Goal: Information Seeking & Learning: Learn about a topic

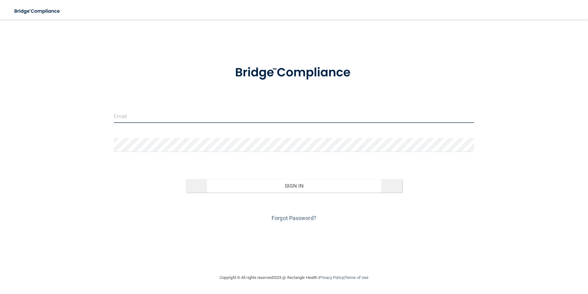
type input "[PERSON_NAME][EMAIL_ADDRESS][PERSON_NAME][DOMAIN_NAME]"
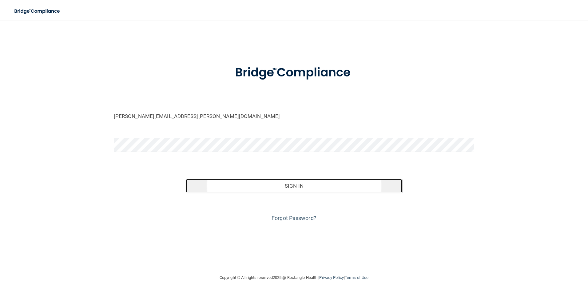
click at [301, 184] on button "Sign In" at bounding box center [294, 186] width 217 height 14
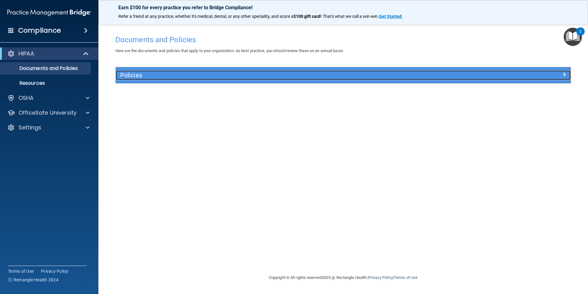
click at [140, 76] on h5 "Policies" at bounding box center [286, 75] width 332 height 7
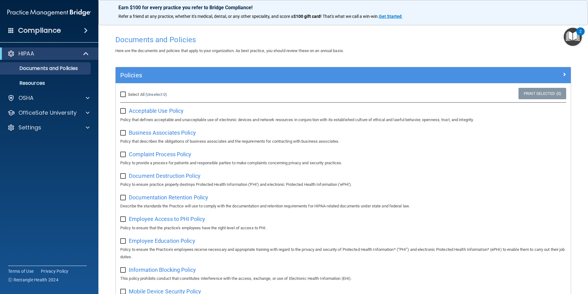
click at [123, 113] on input "checkbox" at bounding box center [123, 111] width 7 height 5
checkbox input "true"
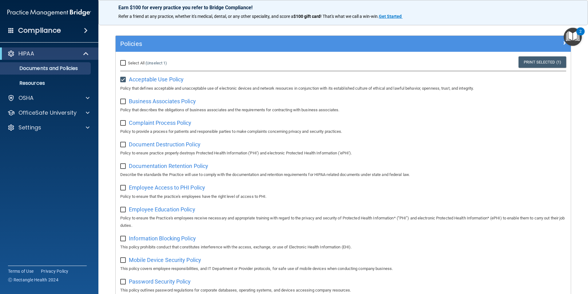
scroll to position [32, 0]
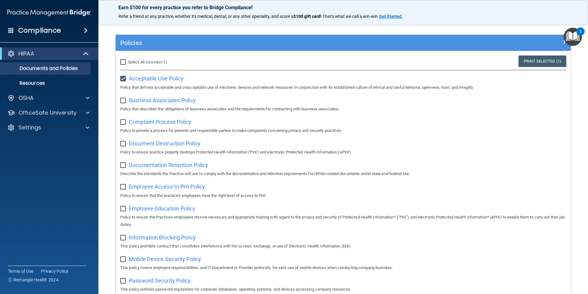
click at [123, 101] on input "checkbox" at bounding box center [123, 100] width 7 height 5
checkbox input "false"
click at [123, 78] on input "checkbox" at bounding box center [123, 78] width 7 height 5
checkbox input "false"
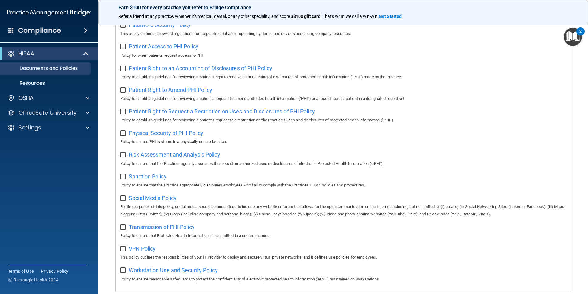
scroll to position [324, 0]
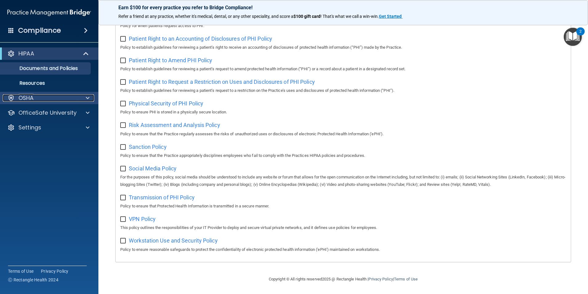
click at [30, 100] on p "OSHA" at bounding box center [25, 97] width 15 height 7
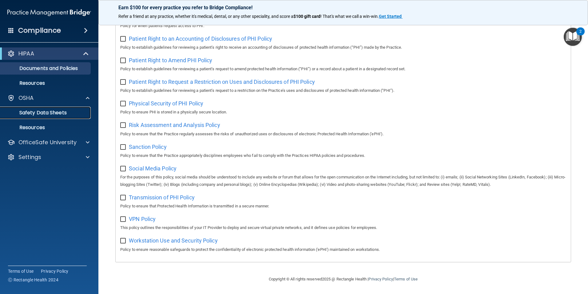
click at [38, 114] on p "Safety Data Sheets" at bounding box center [46, 113] width 84 height 6
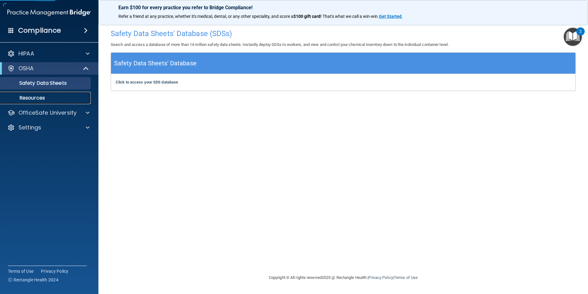
click at [40, 96] on p "Resources" at bounding box center [46, 98] width 84 height 6
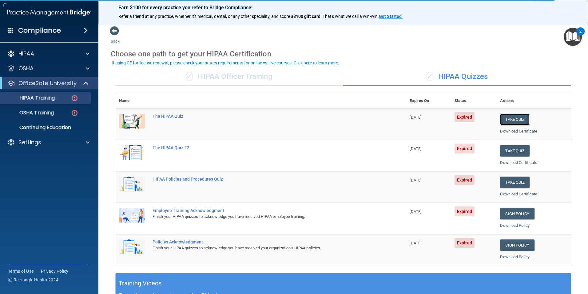
click at [509, 118] on button "Take Quiz" at bounding box center [515, 119] width 30 height 11
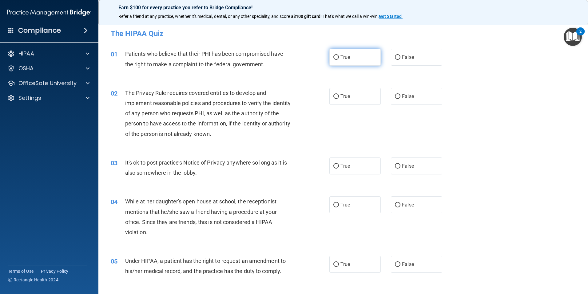
click at [335, 58] on input "True" at bounding box center [337, 57] width 6 height 5
radio input "true"
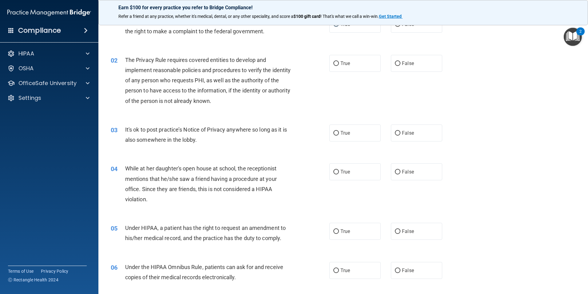
scroll to position [33, 0]
click at [335, 64] on input "True" at bounding box center [337, 64] width 6 height 5
radio input "true"
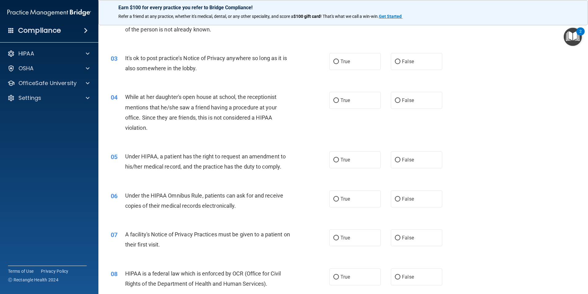
scroll to position [105, 0]
click at [402, 63] on span "False" at bounding box center [408, 61] width 12 height 6
click at [400, 63] on input "False" at bounding box center [398, 61] width 6 height 5
radio input "true"
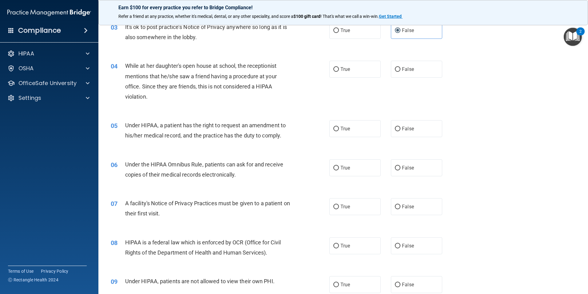
scroll to position [136, 0]
click at [403, 66] on span "False" at bounding box center [408, 69] width 12 height 6
click at [401, 67] on input "False" at bounding box center [398, 69] width 6 height 5
radio input "true"
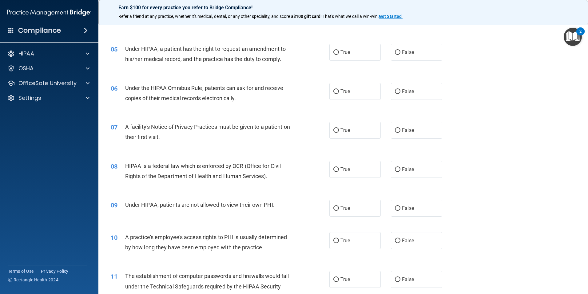
scroll to position [213, 0]
click at [397, 53] on input "False" at bounding box center [398, 51] width 6 height 5
radio input "true"
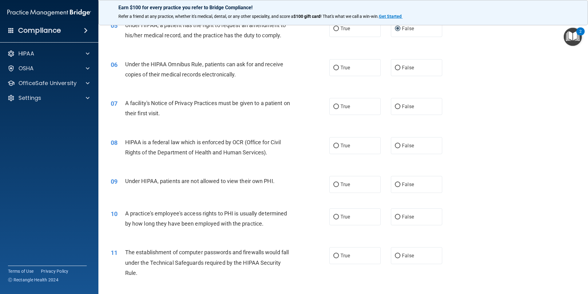
scroll to position [236, 0]
click at [344, 71] on label "True" at bounding box center [355, 66] width 51 height 17
click at [339, 70] on input "True" at bounding box center [337, 67] width 6 height 5
radio input "true"
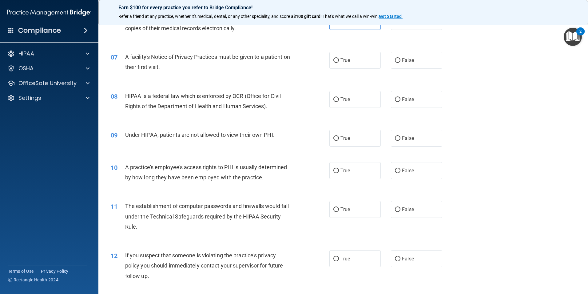
scroll to position [282, 0]
click at [339, 56] on label "True" at bounding box center [355, 59] width 51 height 17
click at [339, 58] on input "True" at bounding box center [337, 60] width 6 height 5
radio input "true"
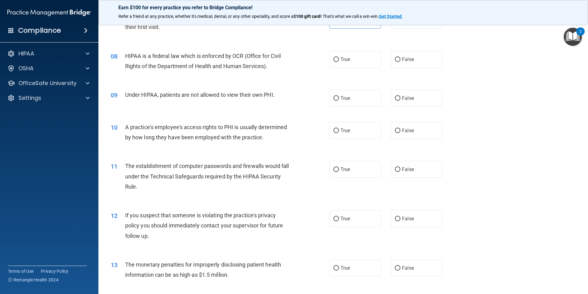
scroll to position [322, 0]
click at [338, 56] on label "True" at bounding box center [355, 58] width 51 height 17
click at [338, 57] on input "True" at bounding box center [337, 59] width 6 height 5
radio input "true"
click at [395, 98] on input "False" at bounding box center [398, 98] width 6 height 5
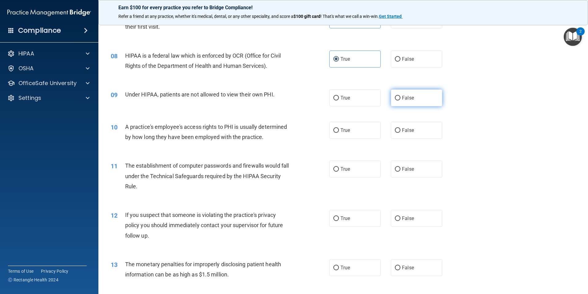
radio input "true"
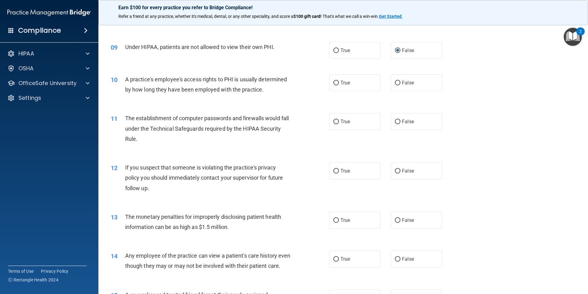
scroll to position [370, 0]
click at [360, 78] on label "True" at bounding box center [355, 82] width 51 height 17
click at [339, 80] on input "True" at bounding box center [337, 82] width 6 height 5
radio input "true"
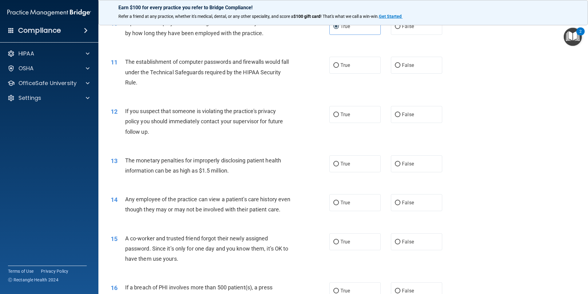
scroll to position [426, 0]
click at [360, 64] on label "True" at bounding box center [355, 64] width 51 height 17
click at [339, 64] on input "True" at bounding box center [337, 65] width 6 height 5
radio input "true"
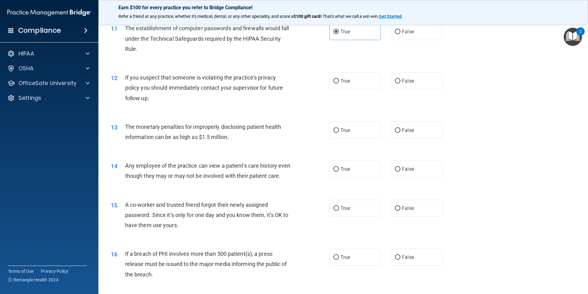
scroll to position [461, 0]
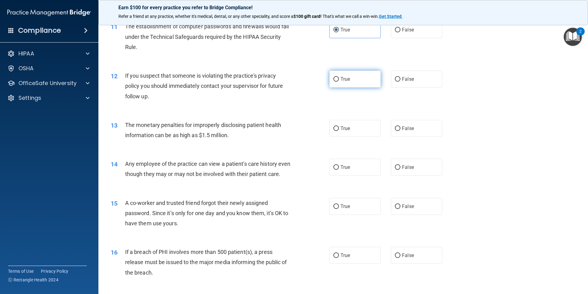
click at [350, 79] on label "True" at bounding box center [355, 78] width 51 height 17
click at [339, 79] on input "True" at bounding box center [337, 79] width 6 height 5
radio input "true"
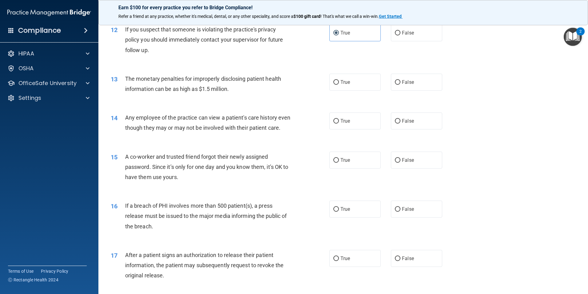
scroll to position [508, 0]
click at [353, 83] on label "True" at bounding box center [355, 81] width 51 height 17
click at [339, 83] on input "True" at bounding box center [337, 81] width 6 height 5
radio input "true"
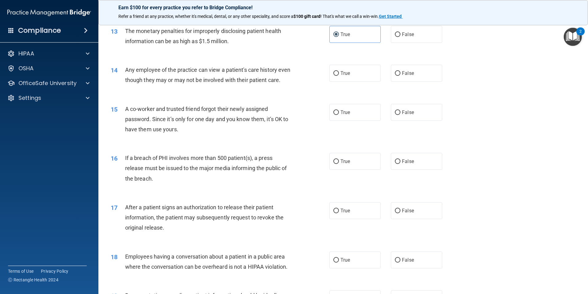
scroll to position [555, 0]
click at [398, 75] on label "False" at bounding box center [416, 72] width 51 height 17
click at [398, 75] on input "False" at bounding box center [398, 73] width 6 height 5
radio input "true"
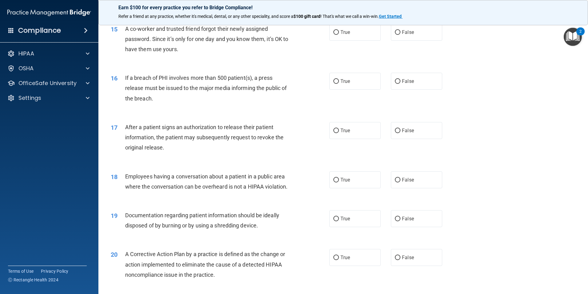
scroll to position [635, 0]
click at [397, 34] on input "False" at bounding box center [398, 32] width 6 height 5
radio input "true"
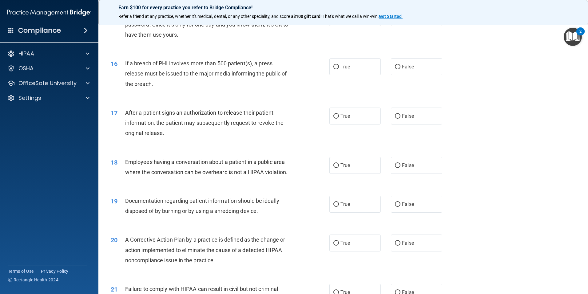
scroll to position [650, 0]
click at [343, 69] on span "True" at bounding box center [346, 66] width 10 height 6
click at [339, 69] on input "True" at bounding box center [337, 66] width 6 height 5
radio input "true"
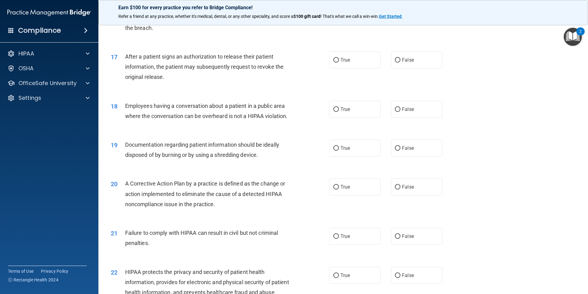
scroll to position [706, 0]
click at [334, 62] on input "True" at bounding box center [337, 59] width 6 height 5
radio input "true"
click at [395, 111] on input "False" at bounding box center [398, 108] width 6 height 5
radio input "true"
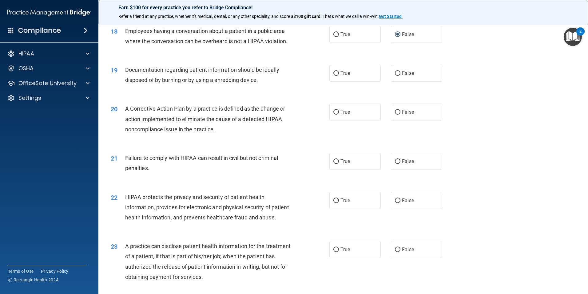
scroll to position [780, 0]
click at [338, 81] on label "True" at bounding box center [355, 72] width 51 height 17
click at [338, 75] on input "True" at bounding box center [337, 73] width 6 height 5
radio input "true"
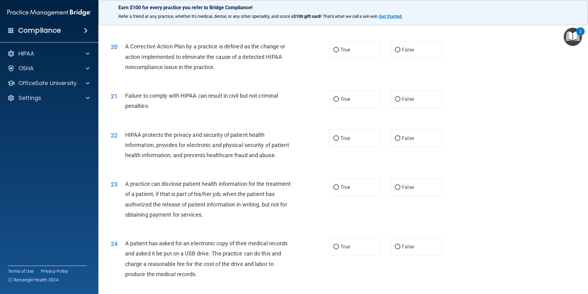
scroll to position [843, 0]
click at [346, 58] on label "True" at bounding box center [355, 49] width 51 height 17
click at [339, 52] on input "True" at bounding box center [337, 49] width 6 height 5
radio input "true"
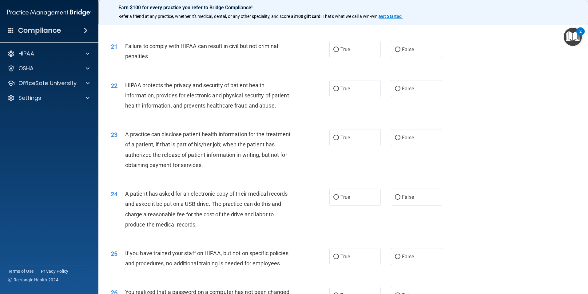
scroll to position [892, 0]
click at [343, 52] on span "True" at bounding box center [346, 49] width 10 height 6
click at [339, 52] on input "True" at bounding box center [337, 49] width 6 height 5
radio input "true"
click at [353, 97] on label "True" at bounding box center [355, 88] width 51 height 17
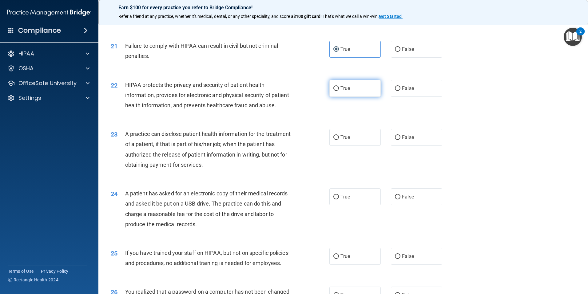
click at [339, 91] on input "True" at bounding box center [337, 88] width 6 height 5
radio input "true"
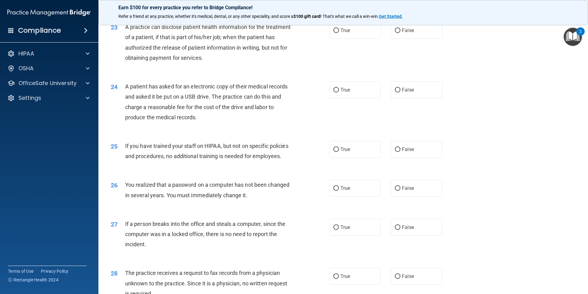
scroll to position [1000, 0]
click at [345, 38] on label "True" at bounding box center [355, 29] width 51 height 17
click at [339, 32] on input "True" at bounding box center [337, 30] width 6 height 5
radio input "true"
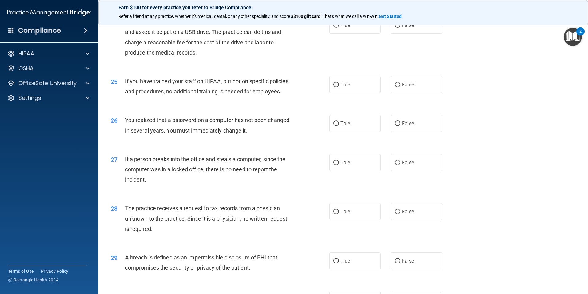
scroll to position [1064, 0]
click at [341, 28] on span "True" at bounding box center [346, 25] width 10 height 6
click at [339, 27] on input "True" at bounding box center [337, 25] width 6 height 5
radio input "true"
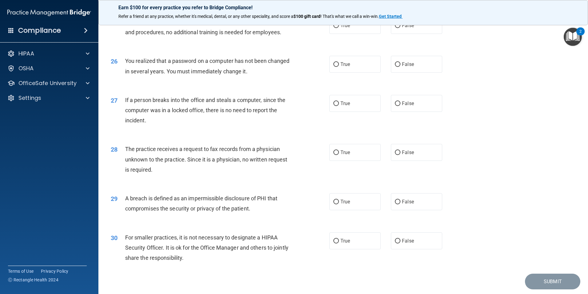
scroll to position [1123, 0]
click at [408, 34] on label "False" at bounding box center [416, 25] width 51 height 17
click at [401, 28] on input "False" at bounding box center [398, 25] width 6 height 5
radio input "true"
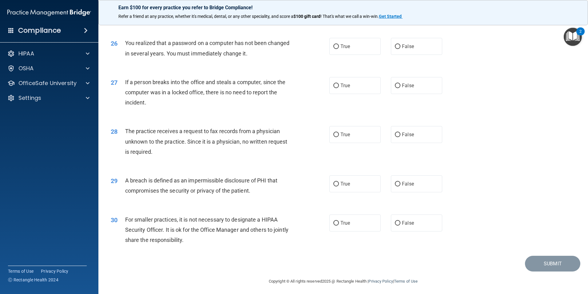
scroll to position [1141, 0]
click at [413, 54] on label "False" at bounding box center [416, 46] width 51 height 17
click at [401, 49] on input "False" at bounding box center [398, 46] width 6 height 5
radio input "true"
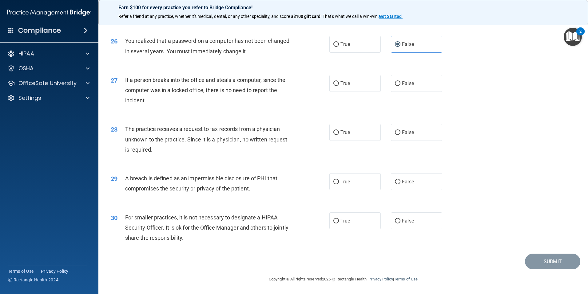
scroll to position [1173, 0]
click at [396, 84] on input "False" at bounding box center [398, 83] width 6 height 5
radio input "true"
click at [403, 131] on span "False" at bounding box center [408, 132] width 12 height 6
click at [401, 131] on input "False" at bounding box center [398, 132] width 6 height 5
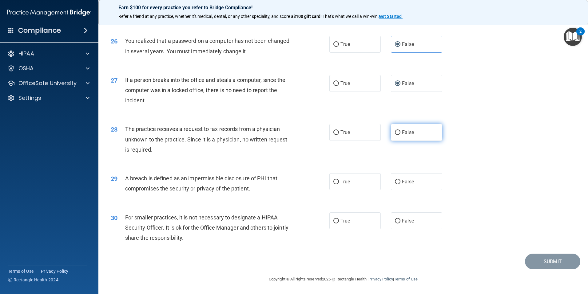
radio input "true"
click at [350, 181] on label "True" at bounding box center [355, 181] width 51 height 17
click at [339, 181] on input "True" at bounding box center [337, 181] width 6 height 5
radio input "true"
click at [400, 226] on label "False" at bounding box center [416, 220] width 51 height 17
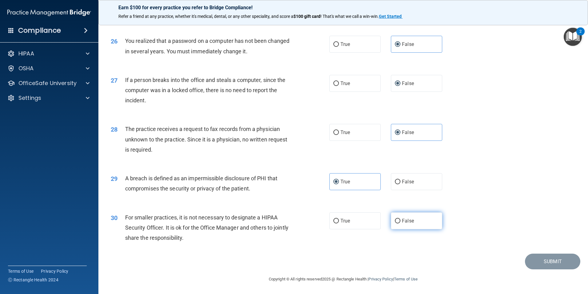
click at [400, 223] on input "False" at bounding box center [398, 220] width 6 height 5
radio input "true"
click at [536, 259] on button "Submit" at bounding box center [552, 261] width 55 height 16
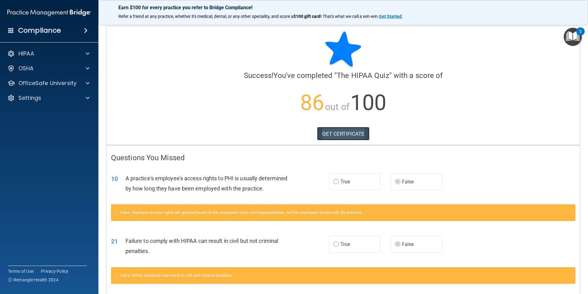
click at [337, 130] on link "GET CERTIFICATE" at bounding box center [343, 134] width 53 height 14
click at [71, 82] on p "OfficeSafe University" at bounding box center [47, 82] width 58 height 7
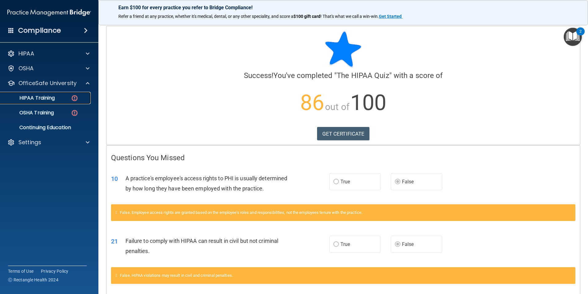
click at [67, 98] on div "HIPAA Training" at bounding box center [46, 98] width 84 height 6
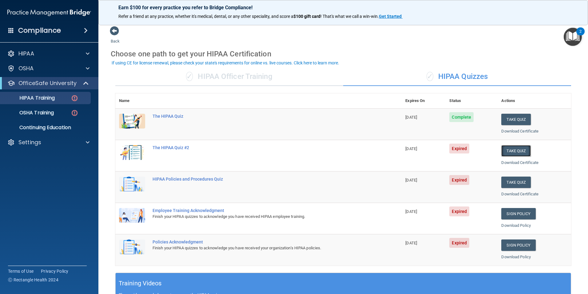
click at [511, 150] on button "Take Quiz" at bounding box center [517, 150] width 30 height 11
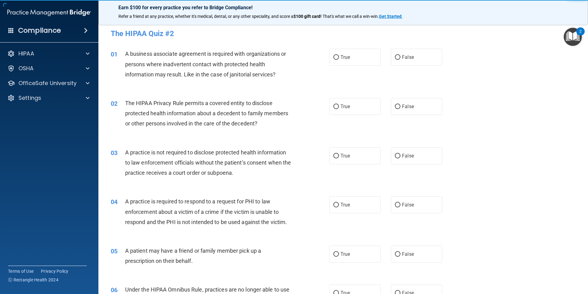
click at [285, 73] on div "A business associate agreement is required with organizations or persons where …" at bounding box center [210, 64] width 171 height 31
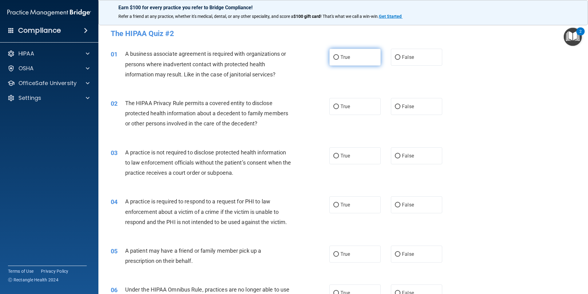
click at [337, 56] on label "True" at bounding box center [355, 57] width 51 height 17
click at [337, 56] on input "True" at bounding box center [337, 57] width 6 height 5
radio input "true"
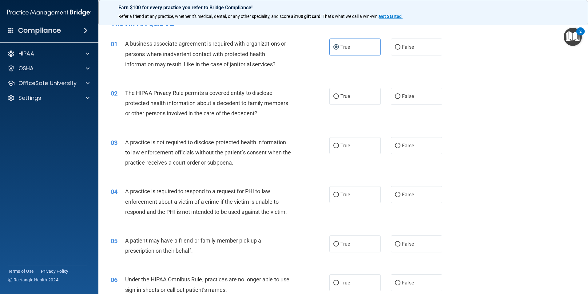
scroll to position [11, 0]
click at [343, 93] on span "True" at bounding box center [346, 95] width 10 height 6
click at [339, 93] on input "True" at bounding box center [337, 95] width 6 height 5
radio input "true"
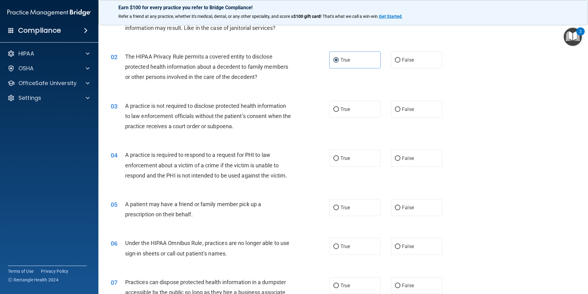
scroll to position [47, 0]
click at [351, 109] on label "True" at bounding box center [355, 108] width 51 height 17
click at [339, 109] on input "True" at bounding box center [337, 109] width 6 height 5
radio input "true"
click at [403, 104] on label "False" at bounding box center [416, 108] width 51 height 17
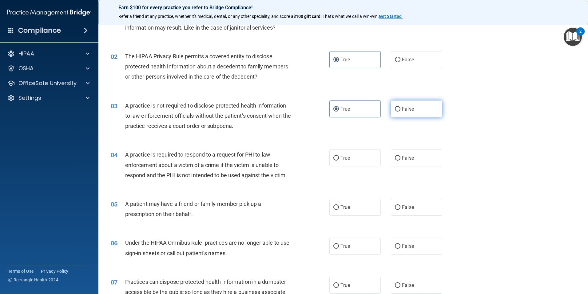
click at [401, 107] on input "False" at bounding box center [398, 109] width 6 height 5
radio input "true"
radio input "false"
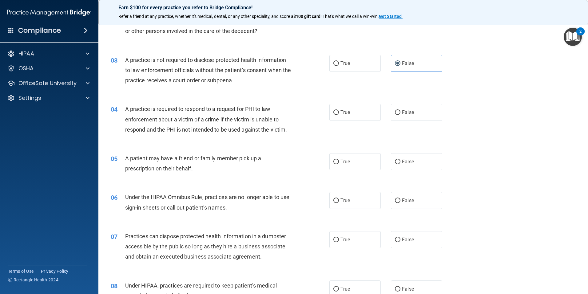
scroll to position [93, 0]
click at [352, 110] on label "True" at bounding box center [355, 111] width 51 height 17
click at [339, 110] on input "True" at bounding box center [337, 112] width 6 height 5
radio input "true"
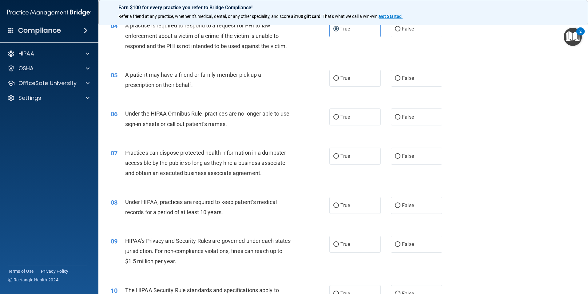
scroll to position [176, 0]
click at [353, 83] on label "True" at bounding box center [355, 77] width 51 height 17
click at [339, 80] on input "True" at bounding box center [337, 78] width 6 height 5
radio input "true"
click at [410, 117] on span "False" at bounding box center [408, 117] width 12 height 6
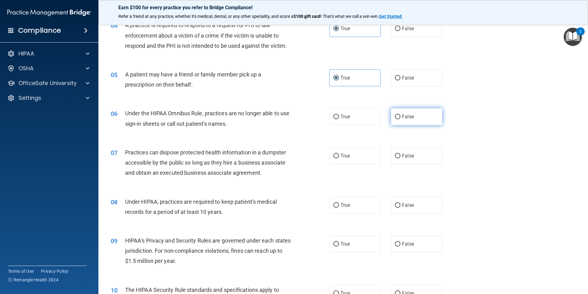
click at [401, 117] on input "False" at bounding box center [398, 116] width 6 height 5
radio input "true"
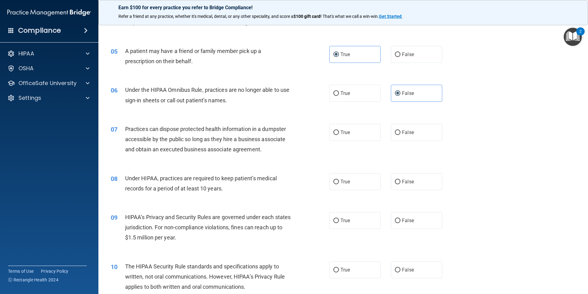
scroll to position [200, 0]
click at [410, 129] on span "False" at bounding box center [408, 132] width 12 height 6
click at [401, 130] on input "False" at bounding box center [398, 132] width 6 height 5
radio input "true"
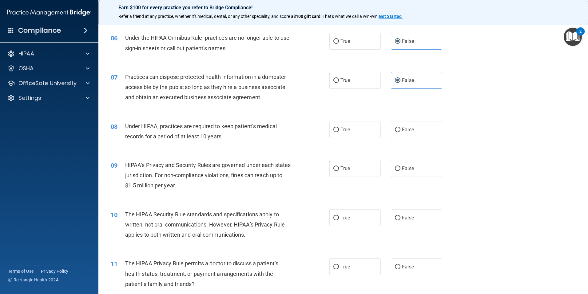
scroll to position [252, 0]
click at [344, 130] on span "True" at bounding box center [346, 129] width 10 height 6
click at [339, 130] on input "True" at bounding box center [337, 129] width 6 height 5
radio input "true"
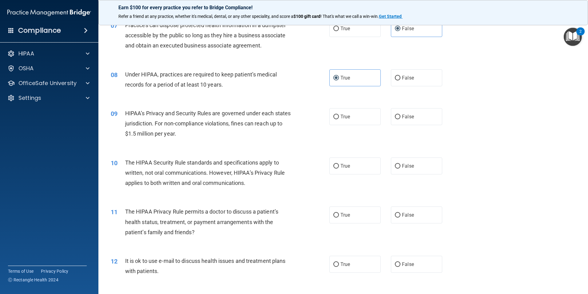
scroll to position [303, 0]
click at [348, 117] on span "True" at bounding box center [346, 116] width 10 height 6
click at [339, 117] on input "True" at bounding box center [337, 116] width 6 height 5
radio input "true"
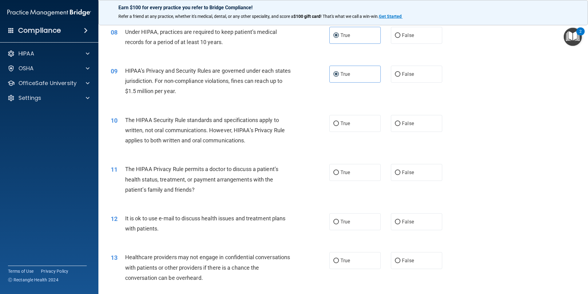
scroll to position [346, 0]
click at [355, 123] on label "True" at bounding box center [355, 122] width 51 height 17
click at [339, 123] on input "True" at bounding box center [337, 123] width 6 height 5
radio input "true"
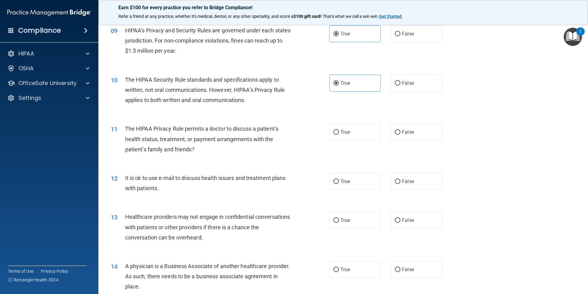
scroll to position [386, 0]
click at [359, 134] on label "True" at bounding box center [355, 131] width 51 height 17
click at [339, 134] on input "True" at bounding box center [337, 132] width 6 height 5
radio input "true"
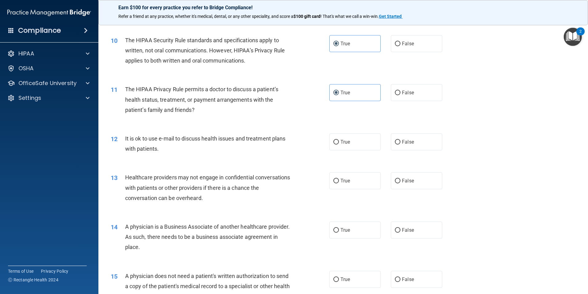
scroll to position [426, 0]
click at [409, 142] on span "False" at bounding box center [408, 141] width 12 height 6
click at [401, 142] on input "False" at bounding box center [398, 141] width 6 height 5
radio input "true"
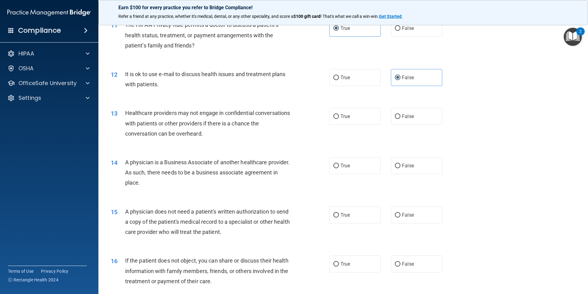
scroll to position [490, 0]
click at [354, 117] on label "True" at bounding box center [355, 115] width 51 height 17
click at [339, 117] on input "True" at bounding box center [337, 116] width 6 height 5
radio input "true"
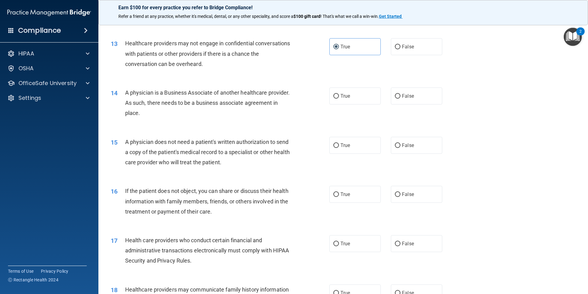
scroll to position [560, 0]
click at [343, 95] on span "True" at bounding box center [346, 95] width 10 height 6
click at [339, 95] on input "True" at bounding box center [337, 95] width 6 height 5
radio input "true"
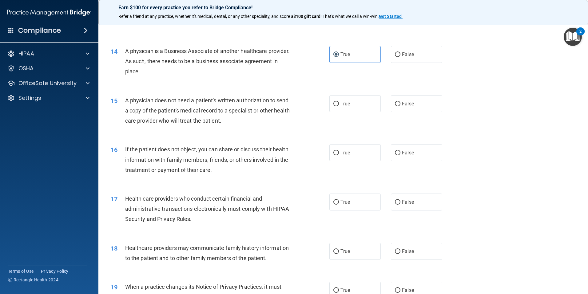
scroll to position [601, 0]
click at [347, 104] on span "True" at bounding box center [346, 103] width 10 height 6
click at [339, 104] on input "True" at bounding box center [337, 103] width 6 height 5
radio input "true"
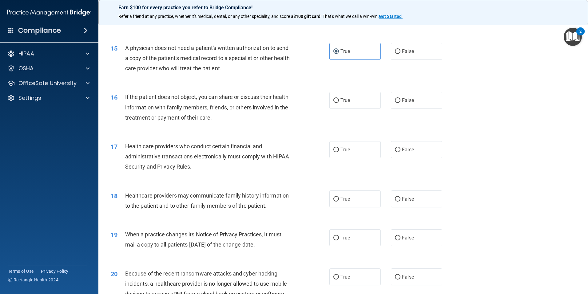
scroll to position [654, 0]
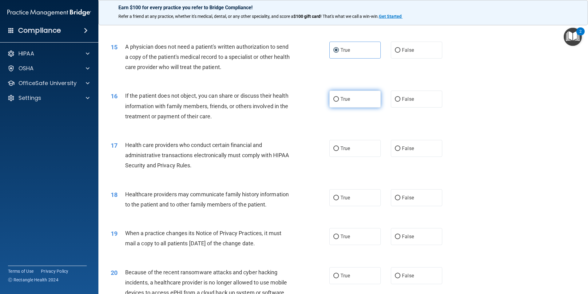
click at [339, 103] on label "True" at bounding box center [355, 98] width 51 height 17
click at [339, 102] on input "True" at bounding box center [337, 99] width 6 height 5
radio input "true"
click at [407, 98] on span "False" at bounding box center [408, 99] width 12 height 6
click at [401, 98] on input "False" at bounding box center [398, 99] width 6 height 5
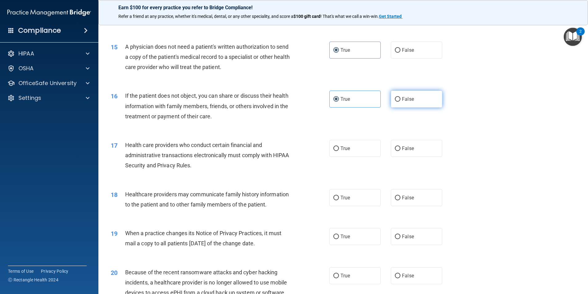
radio input "true"
radio input "false"
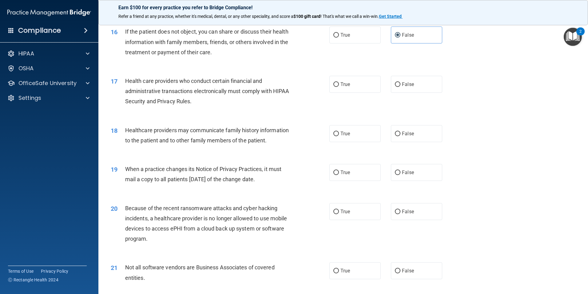
scroll to position [719, 0]
click at [338, 82] on label "True" at bounding box center [355, 83] width 51 height 17
click at [338, 82] on input "True" at bounding box center [337, 84] width 6 height 5
radio input "true"
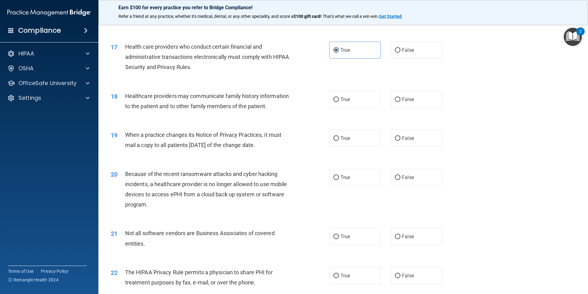
scroll to position [753, 0]
click at [341, 97] on span "True" at bounding box center [346, 99] width 10 height 6
click at [339, 97] on input "True" at bounding box center [337, 99] width 6 height 5
radio input "true"
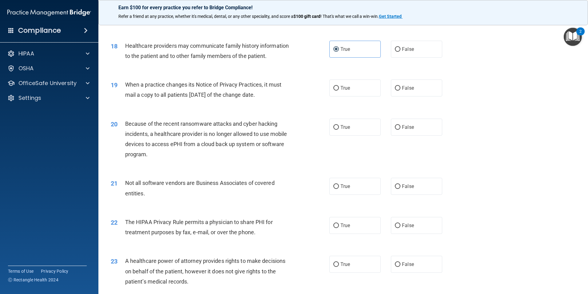
scroll to position [803, 0]
click at [347, 85] on span "True" at bounding box center [346, 87] width 10 height 6
click at [339, 85] on input "True" at bounding box center [337, 87] width 6 height 5
radio input "true"
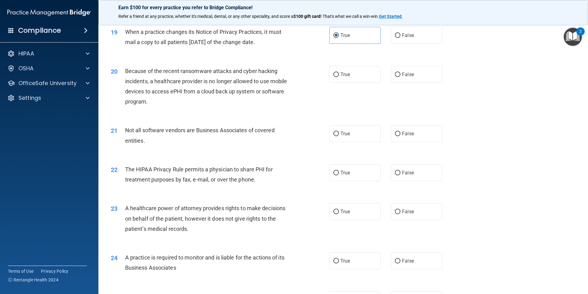
scroll to position [856, 0]
click at [343, 72] on span "True" at bounding box center [346, 73] width 10 height 6
click at [339, 72] on input "True" at bounding box center [337, 73] width 6 height 5
radio input "true"
click at [335, 131] on input "True" at bounding box center [337, 132] width 6 height 5
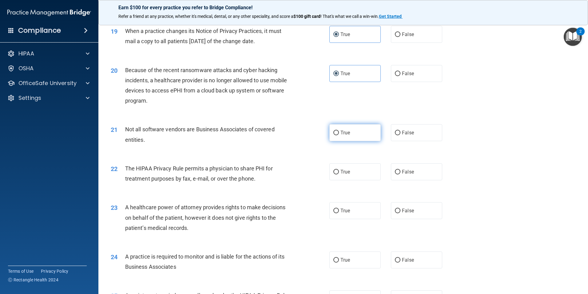
radio input "true"
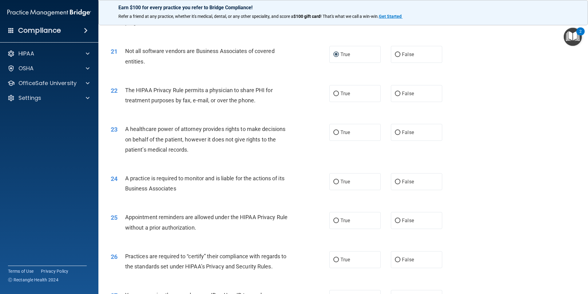
scroll to position [935, 0]
click at [342, 93] on span "True" at bounding box center [346, 93] width 10 height 6
click at [339, 93] on input "True" at bounding box center [337, 93] width 6 height 5
radio input "true"
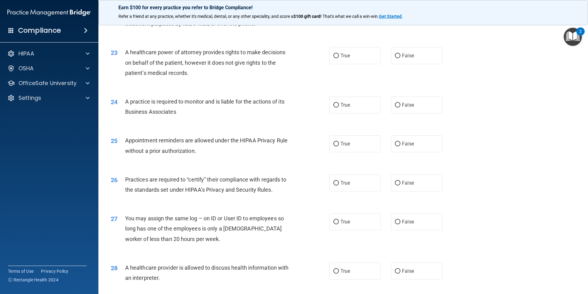
scroll to position [1013, 0]
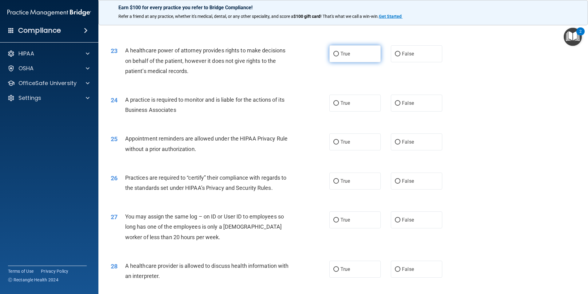
click at [354, 50] on label "True" at bounding box center [355, 53] width 51 height 17
click at [339, 52] on input "True" at bounding box center [337, 54] width 6 height 5
radio input "true"
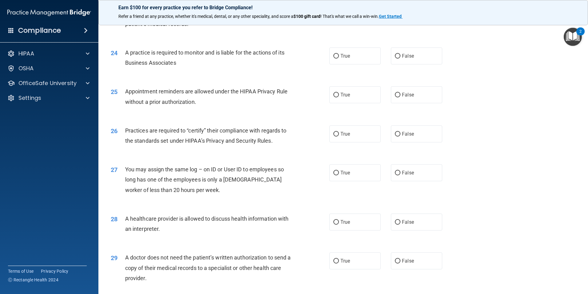
scroll to position [1060, 0]
click at [346, 56] on span "True" at bounding box center [346, 56] width 10 height 6
click at [339, 56] on input "True" at bounding box center [337, 56] width 6 height 5
radio input "true"
click at [347, 101] on label "True" at bounding box center [355, 94] width 51 height 17
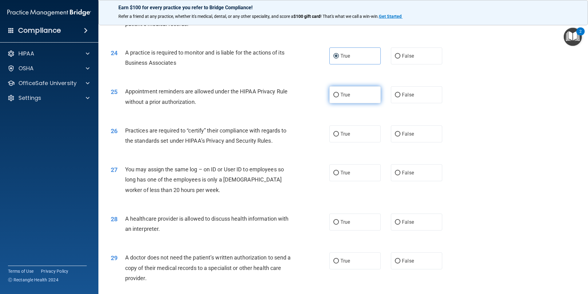
click at [339, 97] on input "True" at bounding box center [337, 95] width 6 height 5
radio input "true"
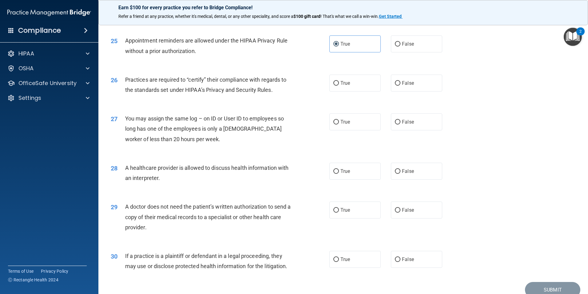
scroll to position [1111, 0]
click at [343, 82] on span "True" at bounding box center [346, 83] width 10 height 6
click at [339, 82] on input "True" at bounding box center [337, 83] width 6 height 5
radio input "true"
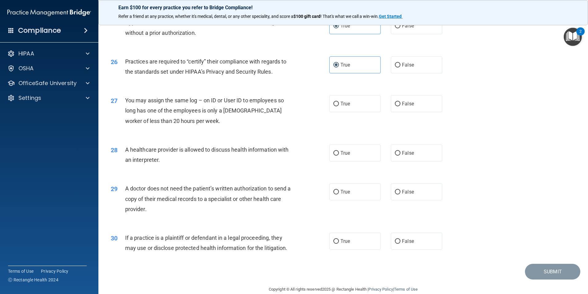
scroll to position [1129, 0]
click at [404, 99] on label "False" at bounding box center [416, 103] width 51 height 17
click at [401, 101] on input "False" at bounding box center [398, 103] width 6 height 5
radio input "true"
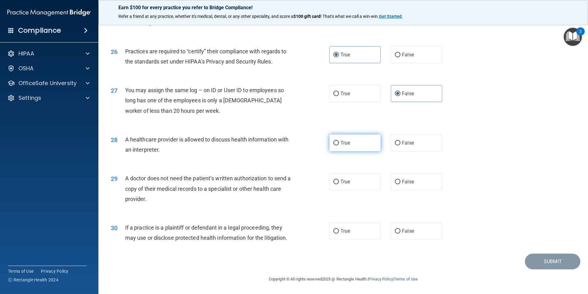
click at [351, 137] on label "True" at bounding box center [355, 142] width 51 height 17
click at [339, 141] on input "True" at bounding box center [337, 143] width 6 height 5
radio input "true"
click at [343, 185] on label "True" at bounding box center [355, 181] width 51 height 17
click at [339, 184] on input "True" at bounding box center [337, 181] width 6 height 5
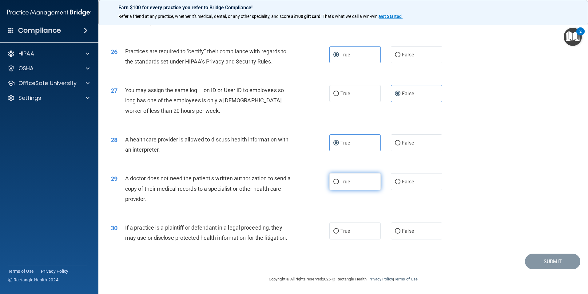
radio input "true"
click at [402, 231] on span "False" at bounding box center [408, 231] width 12 height 6
click at [400, 231] on input "False" at bounding box center [398, 231] width 6 height 5
radio input "true"
click at [541, 260] on button "Submit" at bounding box center [552, 261] width 55 height 16
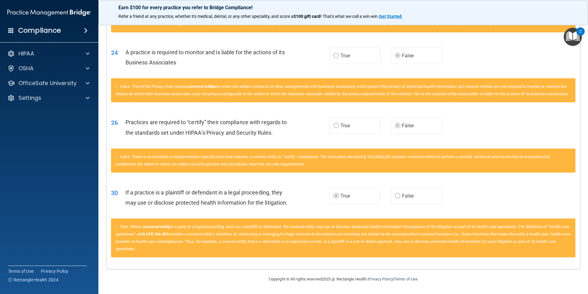
scroll to position [988, 0]
click at [75, 82] on p "OfficeSafe University" at bounding box center [47, 82] width 58 height 7
click at [74, 98] on img at bounding box center [75, 98] width 8 height 8
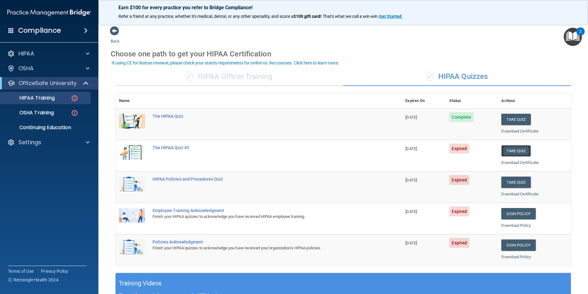
click at [517, 147] on button "Take Quiz" at bounding box center [517, 150] width 30 height 11
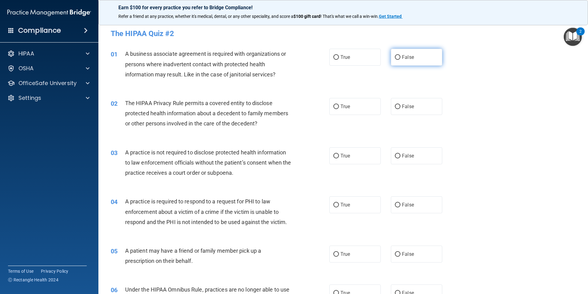
click at [397, 58] on input "False" at bounding box center [398, 57] width 6 height 5
radio input "true"
click at [335, 107] on input "True" at bounding box center [337, 106] width 6 height 5
radio input "true"
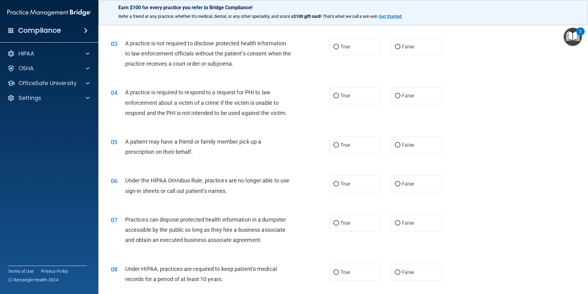
scroll to position [110, 0]
click at [353, 44] on label "True" at bounding box center [355, 46] width 51 height 17
click at [339, 44] on input "True" at bounding box center [337, 46] width 6 height 5
radio input "true"
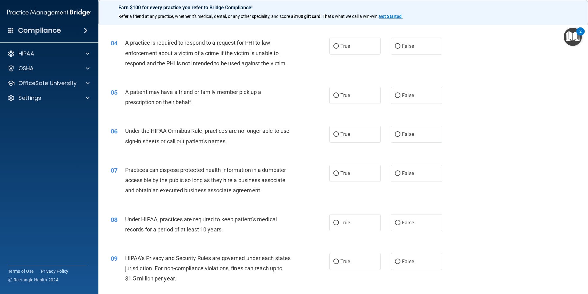
scroll to position [159, 0]
click at [341, 44] on span "True" at bounding box center [346, 46] width 10 height 6
click at [339, 44] on input "True" at bounding box center [337, 46] width 6 height 5
radio input "true"
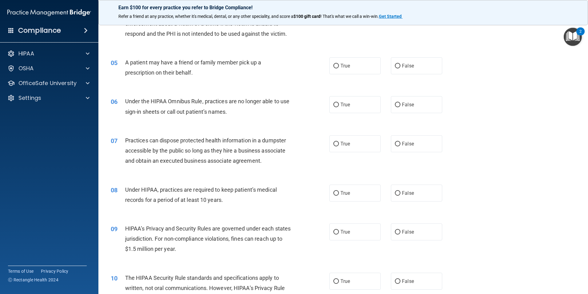
scroll to position [189, 0]
click at [343, 70] on label "True" at bounding box center [355, 64] width 51 height 17
click at [339, 67] on input "True" at bounding box center [337, 65] width 6 height 5
radio input "true"
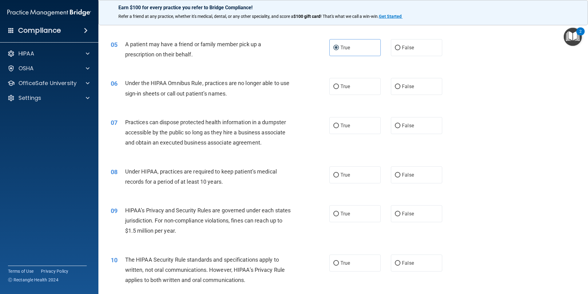
scroll to position [206, 0]
click at [399, 85] on label "False" at bounding box center [416, 86] width 51 height 17
click at [399, 85] on input "False" at bounding box center [398, 86] width 6 height 5
radio input "true"
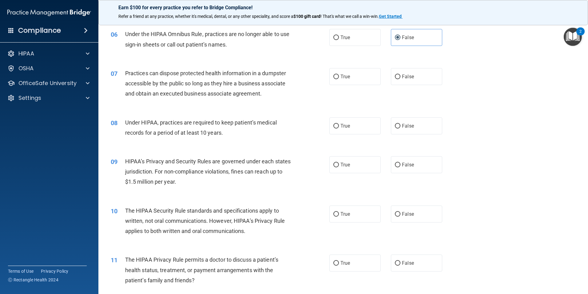
scroll to position [256, 0]
click at [402, 79] on label "False" at bounding box center [416, 75] width 51 height 17
click at [401, 78] on input "False" at bounding box center [398, 76] width 6 height 5
radio input "true"
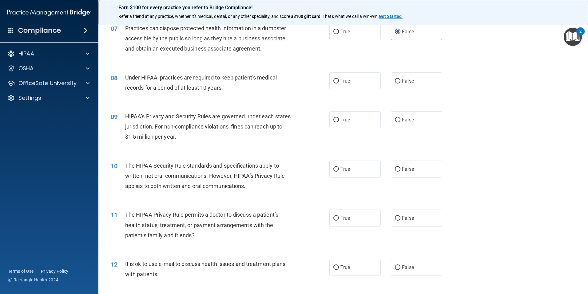
scroll to position [301, 0]
click at [419, 81] on label "False" at bounding box center [416, 79] width 51 height 17
click at [401, 81] on input "False" at bounding box center [398, 80] width 6 height 5
radio input "true"
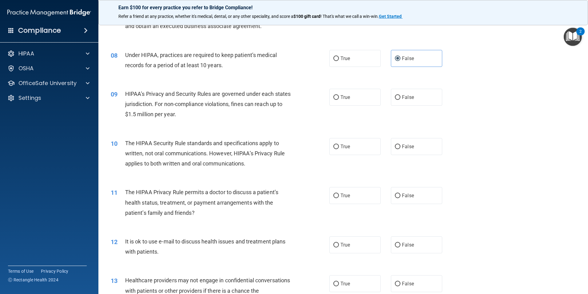
scroll to position [323, 0]
click at [403, 91] on label "False" at bounding box center [416, 96] width 51 height 17
click at [401, 95] on input "False" at bounding box center [398, 97] width 6 height 5
radio input "true"
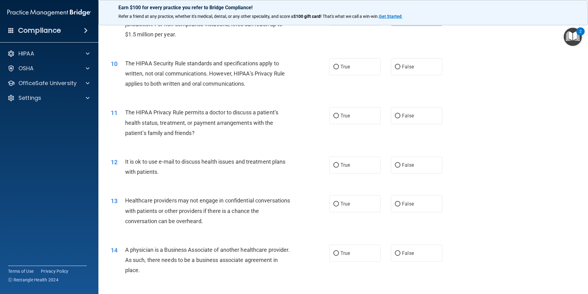
scroll to position [406, 0]
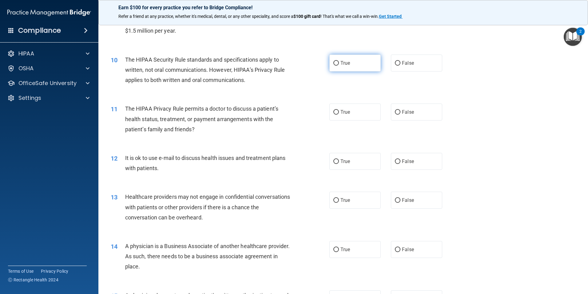
click at [343, 63] on span "True" at bounding box center [346, 63] width 10 height 6
click at [339, 63] on input "True" at bounding box center [337, 63] width 6 height 5
radio input "true"
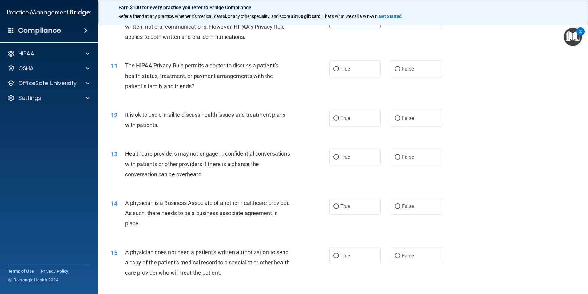
scroll to position [451, 0]
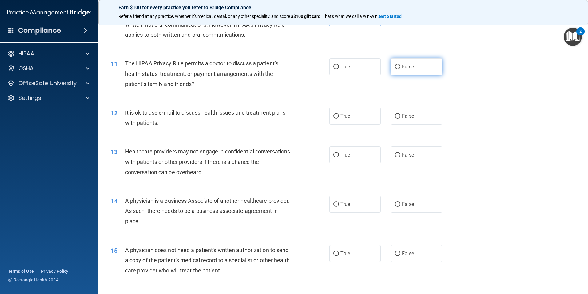
click at [407, 66] on span "False" at bounding box center [408, 67] width 12 height 6
click at [401, 66] on input "False" at bounding box center [398, 67] width 6 height 5
radio input "true"
click at [342, 118] on span "True" at bounding box center [346, 116] width 10 height 6
click at [339, 118] on input "True" at bounding box center [337, 116] width 6 height 5
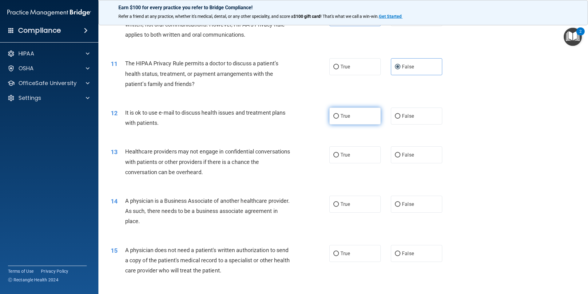
radio input "true"
click at [342, 118] on span "True" at bounding box center [346, 116] width 10 height 6
click at [339, 118] on input "True" at bounding box center [337, 116] width 6 height 5
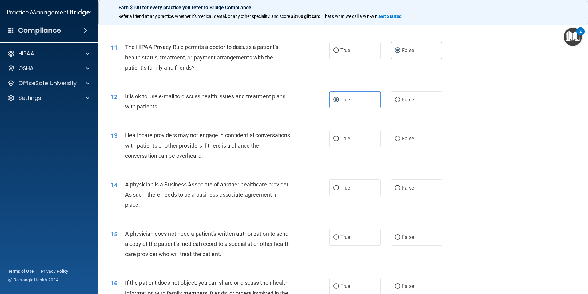
scroll to position [468, 0]
click at [403, 136] on span "False" at bounding box center [408, 138] width 12 height 6
click at [401, 136] on input "False" at bounding box center [398, 138] width 6 height 5
radio input "true"
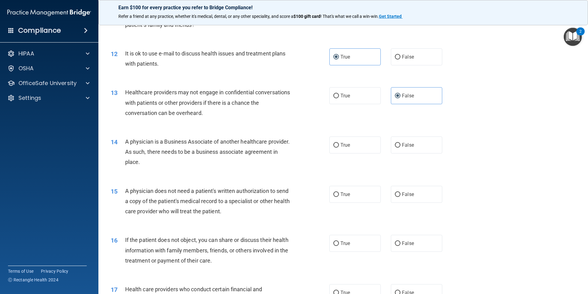
scroll to position [511, 0]
click at [400, 147] on label "False" at bounding box center [416, 144] width 51 height 17
click at [400, 147] on input "False" at bounding box center [398, 144] width 6 height 5
radio input "true"
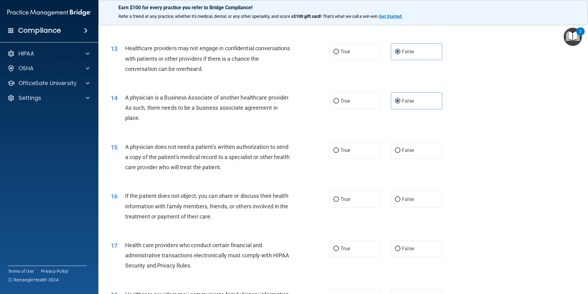
scroll to position [556, 0]
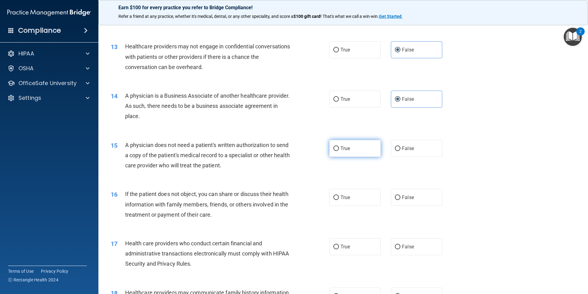
click at [347, 149] on span "True" at bounding box center [346, 148] width 10 height 6
click at [339, 149] on input "True" at bounding box center [337, 148] width 6 height 5
radio input "true"
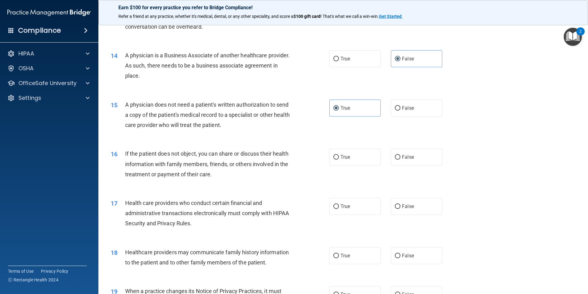
scroll to position [603, 0]
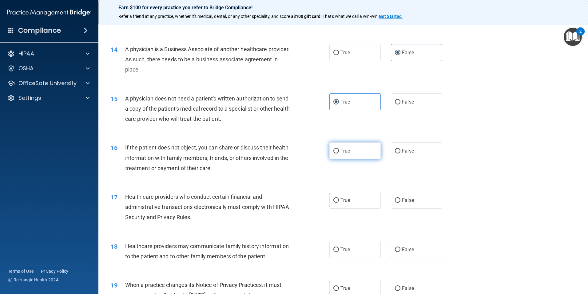
click at [341, 150] on span "True" at bounding box center [346, 151] width 10 height 6
click at [339, 150] on input "True" at bounding box center [337, 151] width 6 height 5
radio input "true"
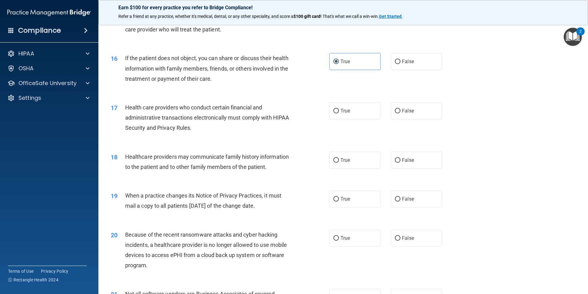
scroll to position [693, 0]
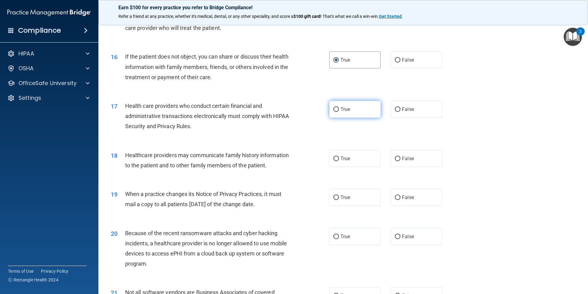
click at [341, 109] on span "True" at bounding box center [346, 109] width 10 height 6
click at [339, 109] on input "True" at bounding box center [337, 109] width 6 height 5
radio input "true"
click at [402, 160] on span "False" at bounding box center [408, 158] width 12 height 6
click at [400, 160] on input "False" at bounding box center [398, 158] width 6 height 5
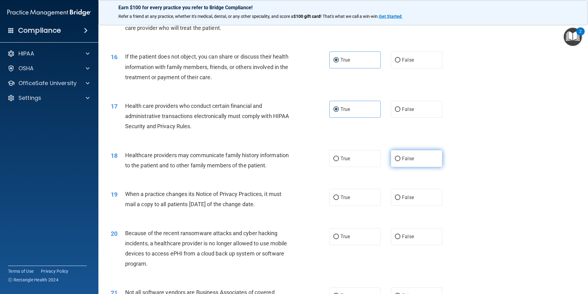
radio input "true"
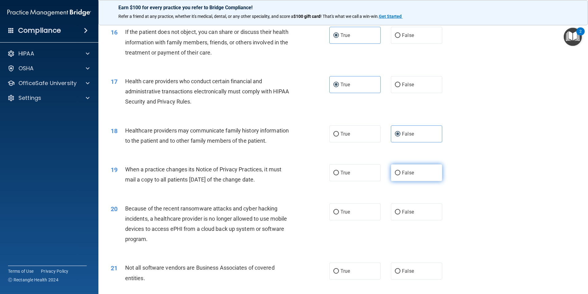
click at [404, 172] on span "False" at bounding box center [408, 173] width 12 height 6
click at [401, 172] on input "False" at bounding box center [398, 172] width 6 height 5
radio input "true"
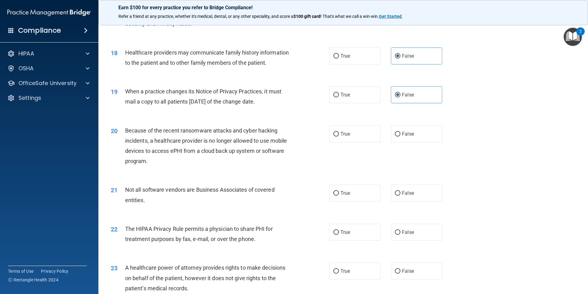
scroll to position [796, 0]
click at [418, 134] on label "False" at bounding box center [416, 133] width 51 height 17
click at [401, 134] on input "False" at bounding box center [398, 133] width 6 height 5
radio input "true"
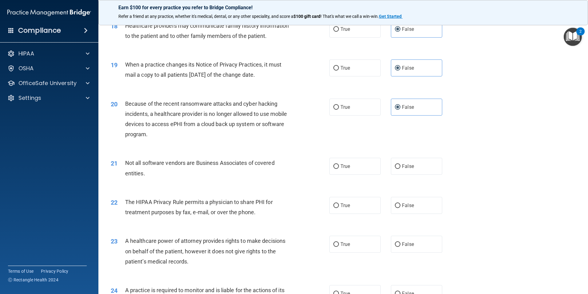
scroll to position [823, 0]
click at [335, 167] on input "True" at bounding box center [337, 166] width 6 height 5
radio input "true"
click at [343, 207] on span "True" at bounding box center [346, 205] width 10 height 6
click at [339, 207] on input "True" at bounding box center [337, 205] width 6 height 5
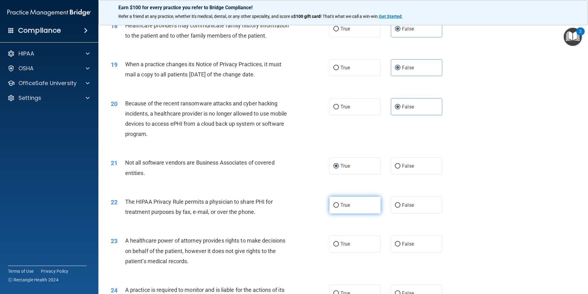
radio input "true"
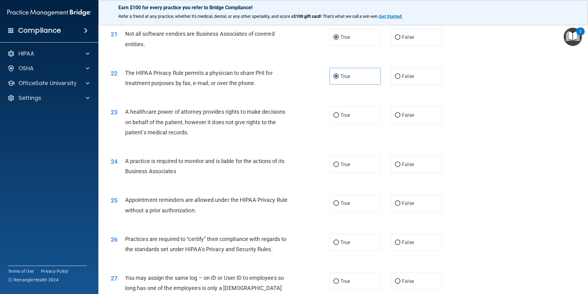
scroll to position [952, 0]
click at [395, 116] on input "False" at bounding box center [398, 115] width 6 height 5
radio input "true"
click at [412, 166] on label "False" at bounding box center [416, 163] width 51 height 17
click at [401, 166] on input "False" at bounding box center [398, 164] width 6 height 5
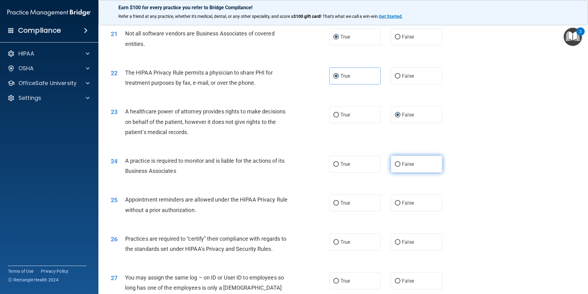
radio input "true"
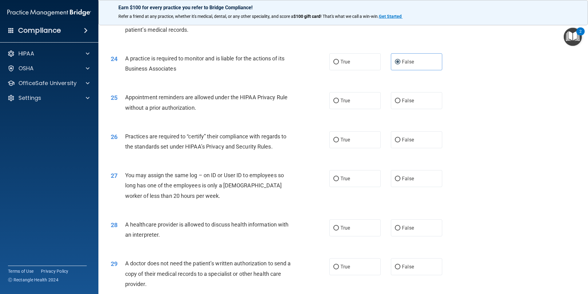
scroll to position [1056, 0]
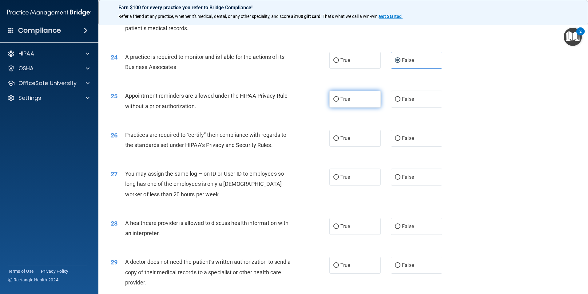
click at [337, 98] on label "True" at bounding box center [355, 98] width 51 height 17
click at [337, 98] on input "True" at bounding box center [337, 99] width 6 height 5
radio input "true"
click at [403, 142] on label "False" at bounding box center [416, 138] width 51 height 17
click at [401, 141] on input "False" at bounding box center [398, 138] width 6 height 5
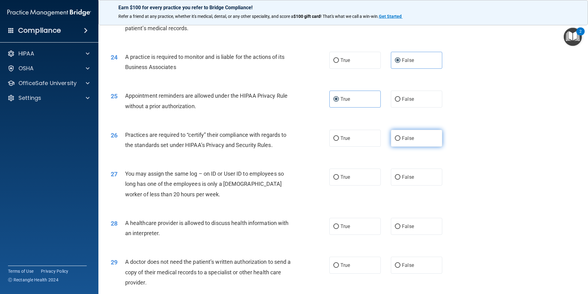
radio input "true"
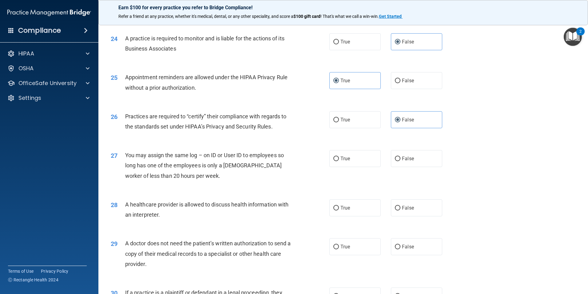
scroll to position [1074, 0]
click at [396, 156] on input "False" at bounding box center [398, 158] width 6 height 5
radio input "true"
click at [337, 206] on label "True" at bounding box center [355, 207] width 51 height 17
click at [337, 206] on input "True" at bounding box center [337, 207] width 6 height 5
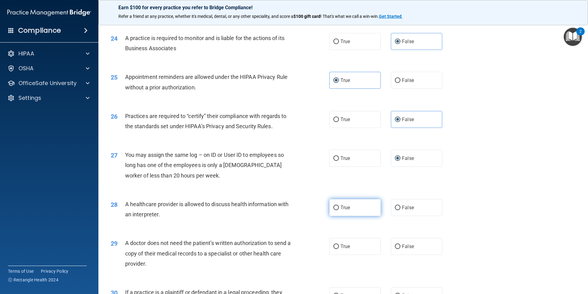
radio input "true"
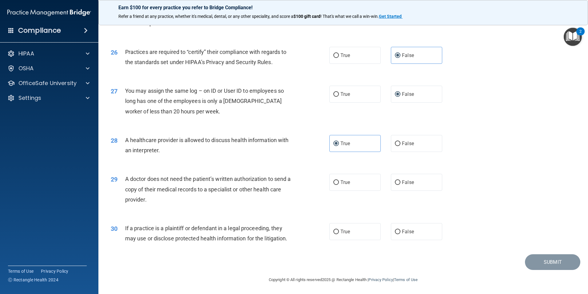
scroll to position [1139, 0]
click at [347, 179] on span "True" at bounding box center [346, 181] width 10 height 6
click at [339, 179] on input "True" at bounding box center [337, 181] width 6 height 5
radio input "true"
click at [338, 237] on label "True" at bounding box center [355, 230] width 51 height 17
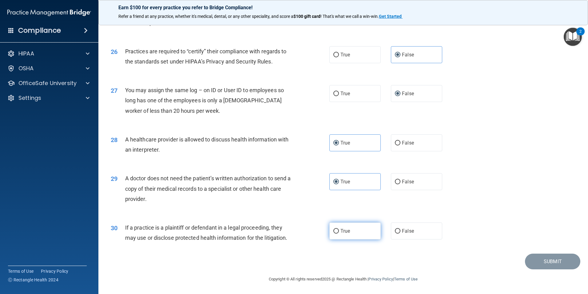
click at [338, 233] on input "True" at bounding box center [337, 231] width 6 height 5
radio input "true"
click at [560, 258] on button "Submit" at bounding box center [552, 261] width 55 height 16
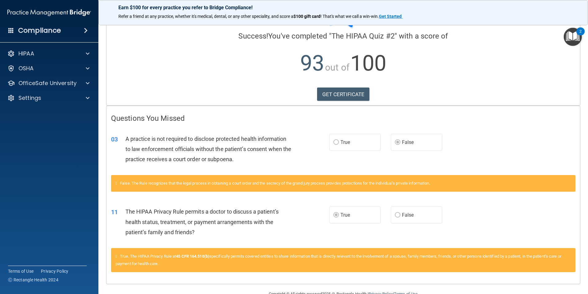
scroll to position [40, 0]
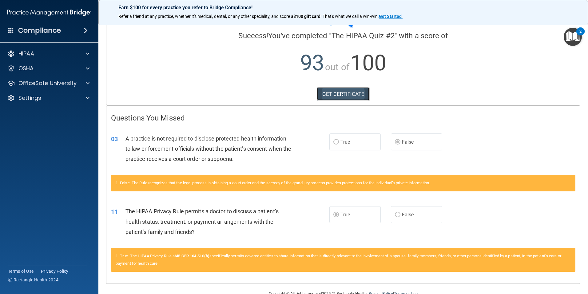
click at [351, 93] on link "GET CERTIFICATE" at bounding box center [343, 94] width 53 height 14
click at [85, 82] on div at bounding box center [86, 82] width 15 height 7
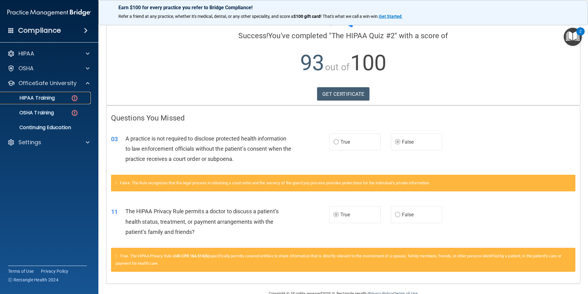
click at [68, 98] on div "HIPAA Training" at bounding box center [46, 98] width 84 height 6
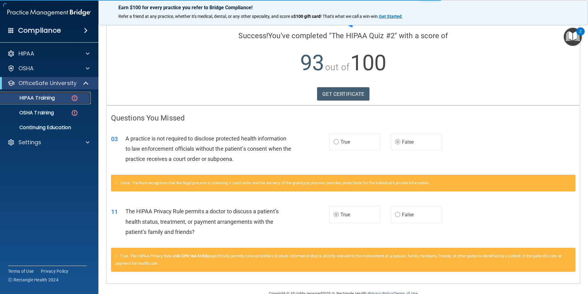
scroll to position [155, 0]
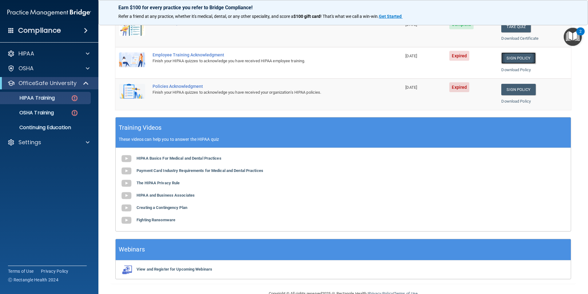
click at [508, 57] on link "Sign Policy" at bounding box center [519, 57] width 34 height 11
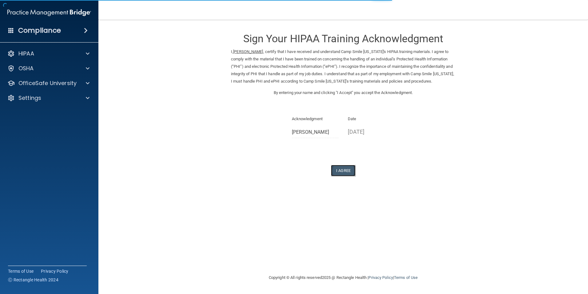
click at [351, 176] on button "I Agree" at bounding box center [343, 170] width 25 height 11
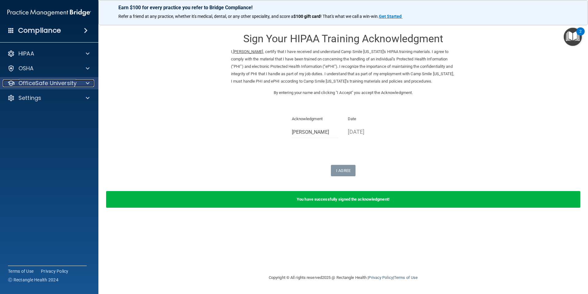
click at [88, 79] on span at bounding box center [88, 82] width 4 height 7
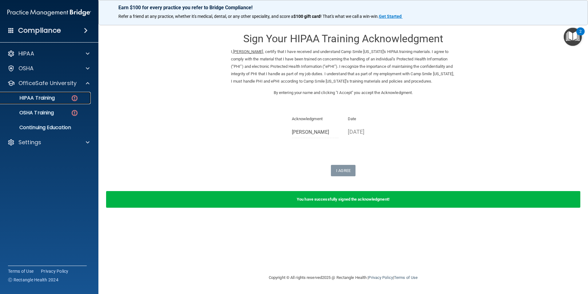
click at [73, 98] on img at bounding box center [75, 98] width 8 height 8
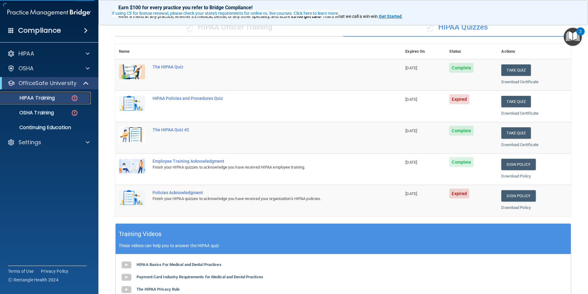
scroll to position [50, 0]
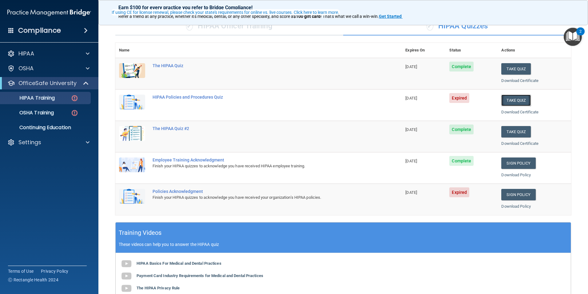
click at [505, 99] on button "Take Quiz" at bounding box center [517, 99] width 30 height 11
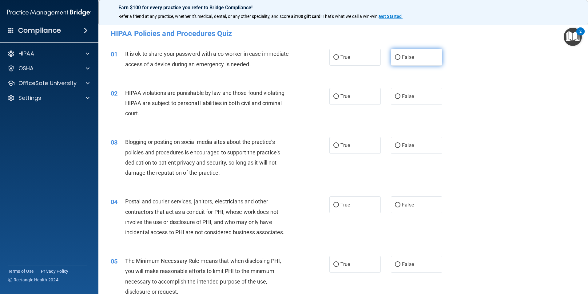
click at [406, 56] on span "False" at bounding box center [408, 57] width 12 height 6
click at [401, 56] on input "False" at bounding box center [398, 57] width 6 height 5
radio input "true"
click at [341, 94] on span "True" at bounding box center [346, 96] width 10 height 6
click at [339, 94] on input "True" at bounding box center [337, 96] width 6 height 5
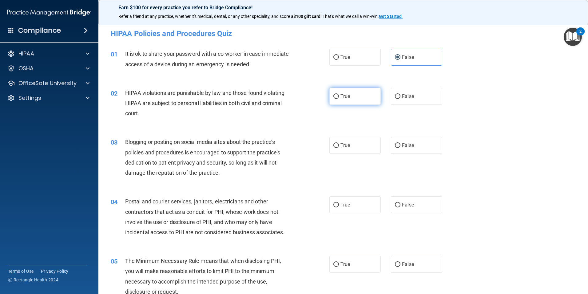
radio input "true"
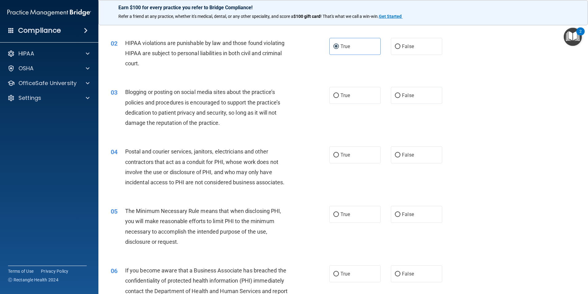
scroll to position [50, 0]
click at [338, 96] on label "True" at bounding box center [355, 94] width 51 height 17
click at [338, 96] on input "True" at bounding box center [337, 95] width 6 height 5
radio input "true"
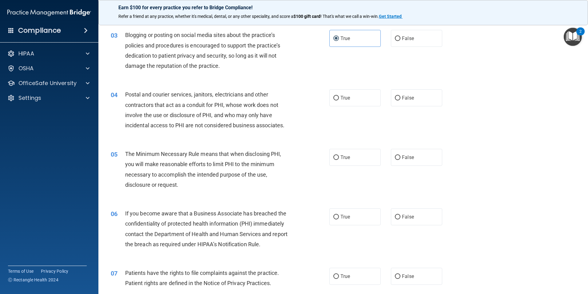
scroll to position [107, 0]
click at [341, 100] on span "True" at bounding box center [346, 97] width 10 height 6
click at [339, 100] on input "True" at bounding box center [337, 97] width 6 height 5
radio input "true"
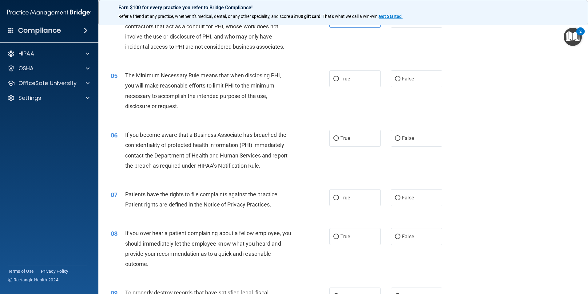
scroll to position [186, 0]
click at [334, 77] on input "True" at bounding box center [337, 78] width 6 height 5
radio input "true"
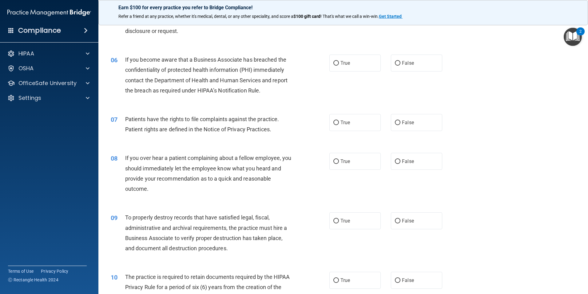
scroll to position [261, 0]
click at [338, 62] on label "True" at bounding box center [355, 62] width 51 height 17
click at [338, 62] on input "True" at bounding box center [337, 63] width 6 height 5
radio input "true"
click at [352, 115] on label "True" at bounding box center [355, 122] width 51 height 17
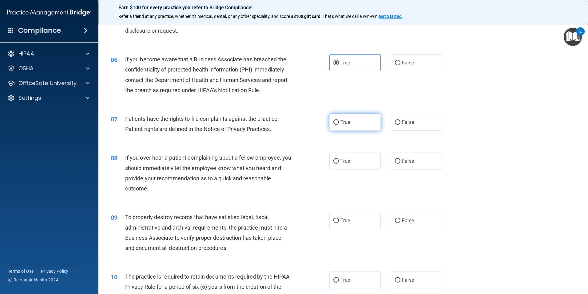
click at [339, 120] on input "True" at bounding box center [337, 122] width 6 height 5
radio input "true"
click at [402, 158] on span "False" at bounding box center [408, 161] width 12 height 6
click at [401, 159] on input "False" at bounding box center [398, 161] width 6 height 5
radio input "true"
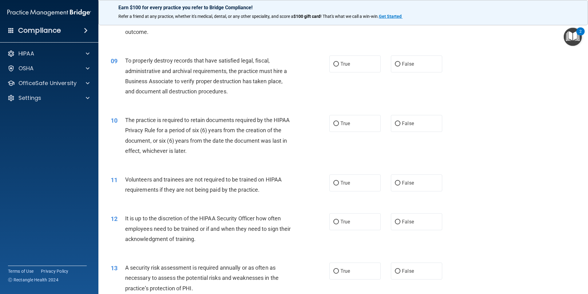
scroll to position [418, 0]
click at [341, 66] on label "True" at bounding box center [355, 63] width 51 height 17
click at [339, 66] on input "True" at bounding box center [337, 63] width 6 height 5
radio input "true"
click at [338, 126] on label "True" at bounding box center [355, 122] width 51 height 17
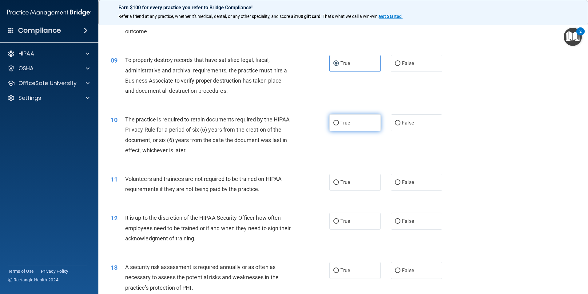
click at [338, 125] on input "True" at bounding box center [337, 123] width 6 height 5
radio input "true"
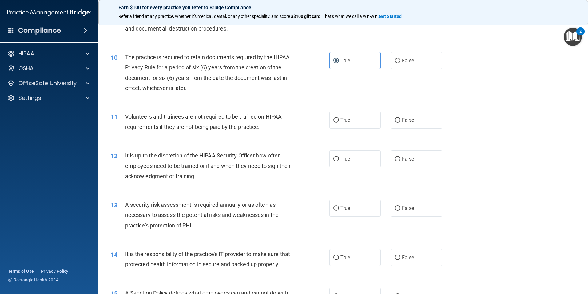
scroll to position [483, 0]
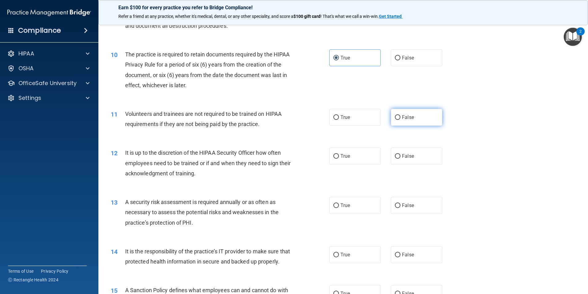
click at [415, 117] on label "False" at bounding box center [416, 117] width 51 height 17
click at [401, 117] on input "False" at bounding box center [398, 117] width 6 height 5
radio input "true"
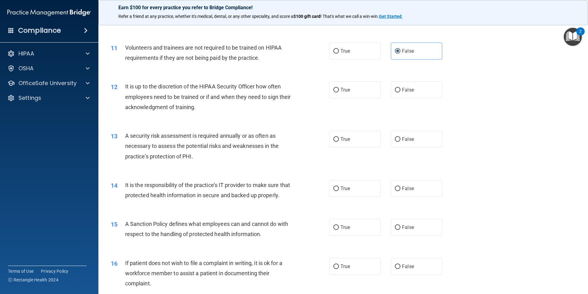
scroll to position [551, 0]
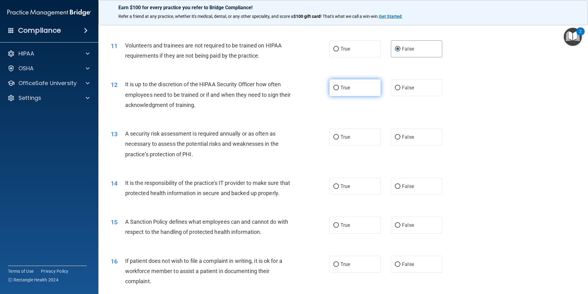
click at [345, 86] on span "True" at bounding box center [346, 88] width 10 height 6
click at [339, 86] on input "True" at bounding box center [337, 88] width 6 height 5
radio input "true"
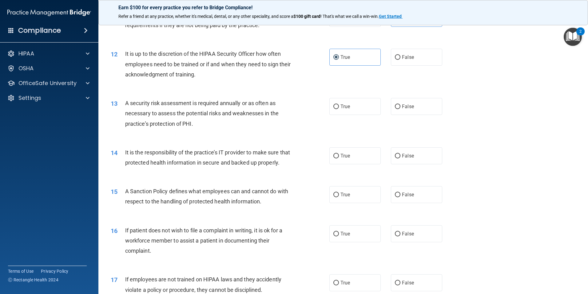
scroll to position [586, 0]
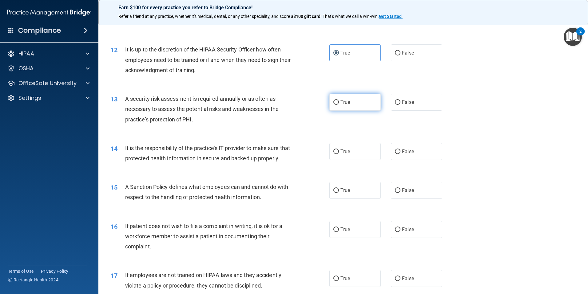
click at [351, 104] on label "True" at bounding box center [355, 102] width 51 height 17
click at [339, 104] on input "True" at bounding box center [337, 102] width 6 height 5
radio input "true"
click at [343, 151] on span "True" at bounding box center [346, 151] width 10 height 6
click at [339, 151] on input "True" at bounding box center [337, 151] width 6 height 5
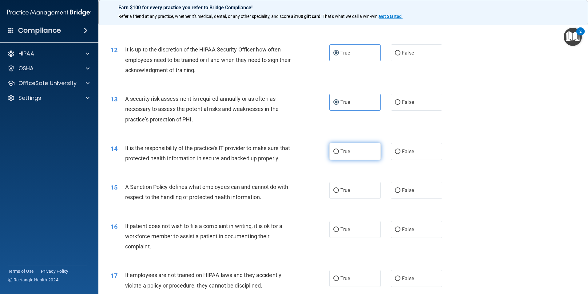
radio input "true"
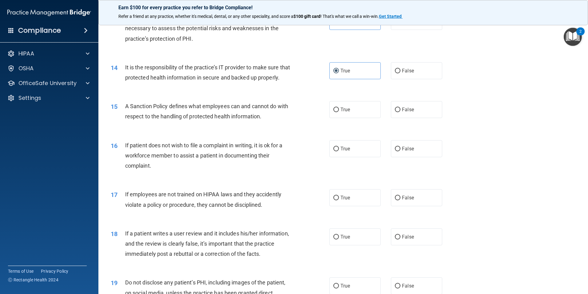
scroll to position [667, 0]
click at [351, 117] on label "True" at bounding box center [355, 108] width 51 height 17
click at [339, 111] on input "True" at bounding box center [337, 109] width 6 height 5
radio input "true"
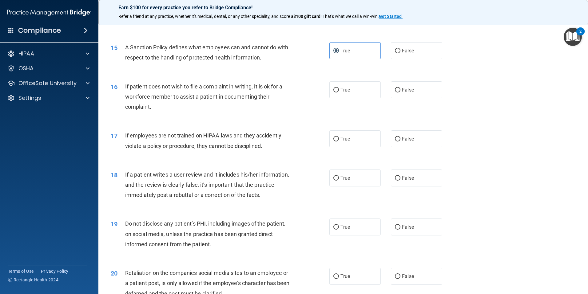
scroll to position [725, 0]
click at [349, 98] on label "True" at bounding box center [355, 89] width 51 height 17
click at [339, 92] on input "True" at bounding box center [337, 89] width 6 height 5
radio input "true"
click at [338, 147] on label "True" at bounding box center [355, 138] width 51 height 17
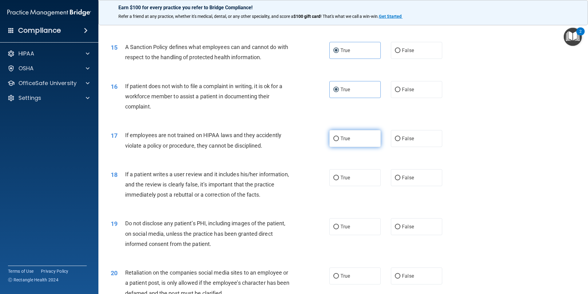
click at [338, 141] on input "True" at bounding box center [337, 138] width 6 height 5
radio input "true"
click at [397, 141] on input "False" at bounding box center [398, 138] width 6 height 5
radio input "true"
radio input "false"
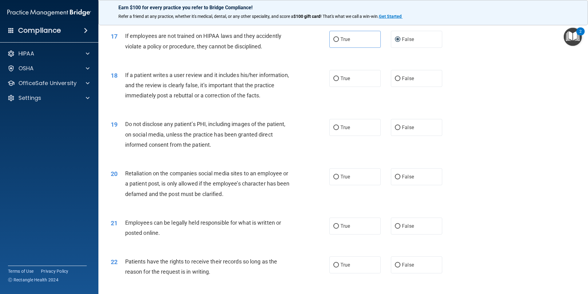
scroll to position [825, 0]
click at [398, 86] on label "False" at bounding box center [416, 78] width 51 height 17
click at [398, 81] on input "False" at bounding box center [398, 78] width 6 height 5
radio input "true"
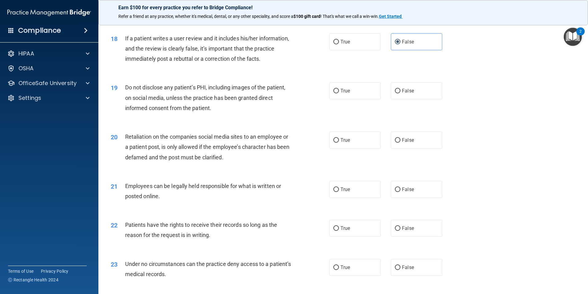
scroll to position [861, 0]
click at [343, 93] on span "True" at bounding box center [346, 90] width 10 height 6
click at [339, 93] on input "True" at bounding box center [337, 90] width 6 height 5
radio input "true"
click at [344, 142] on span "True" at bounding box center [346, 140] width 10 height 6
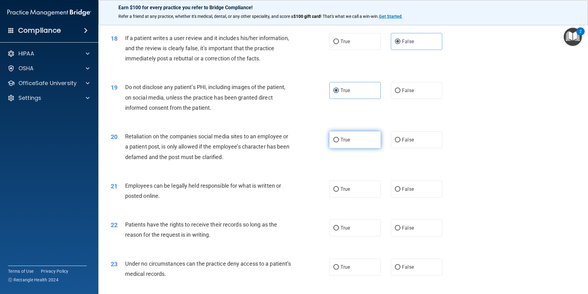
click at [339, 142] on input "True" at bounding box center [337, 140] width 6 height 5
radio input "true"
click at [351, 197] on label "True" at bounding box center [355, 188] width 51 height 17
click at [339, 191] on input "True" at bounding box center [337, 189] width 6 height 5
radio input "true"
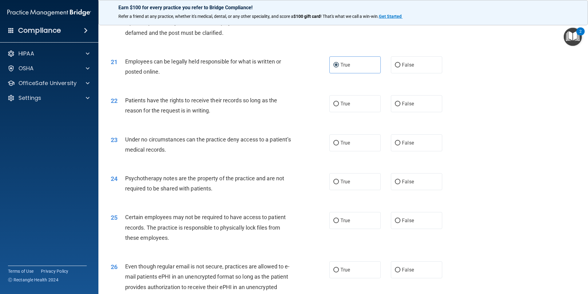
scroll to position [986, 0]
click at [348, 106] on span "True" at bounding box center [346, 103] width 10 height 6
click at [339, 106] on input "True" at bounding box center [337, 103] width 6 height 5
radio input "true"
click at [407, 106] on span "False" at bounding box center [408, 103] width 12 height 6
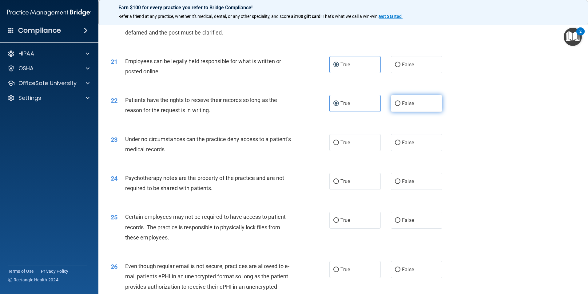
click at [401, 106] on input "False" at bounding box center [398, 103] width 6 height 5
radio input "true"
radio input "false"
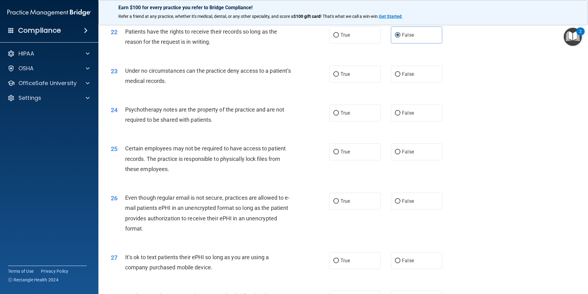
scroll to position [1054, 0]
click at [350, 82] on label "True" at bounding box center [355, 73] width 51 height 17
click at [339, 76] on input "True" at bounding box center [337, 74] width 6 height 5
radio input "true"
click at [359, 121] on label "True" at bounding box center [355, 112] width 51 height 17
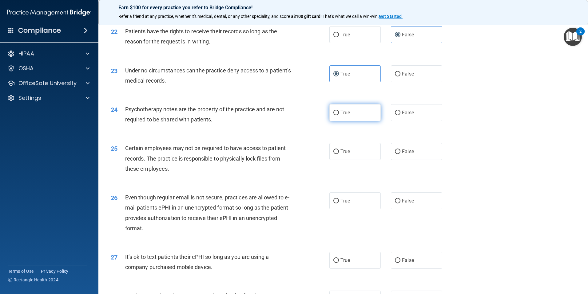
click at [339, 115] on input "True" at bounding box center [337, 112] width 6 height 5
radio input "true"
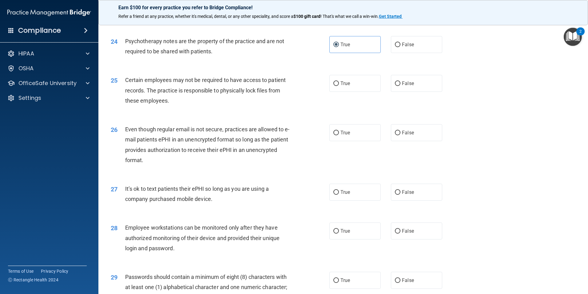
scroll to position [1123, 0]
click at [339, 91] on label "True" at bounding box center [355, 82] width 51 height 17
click at [339, 85] on input "True" at bounding box center [337, 83] width 6 height 5
radio input "true"
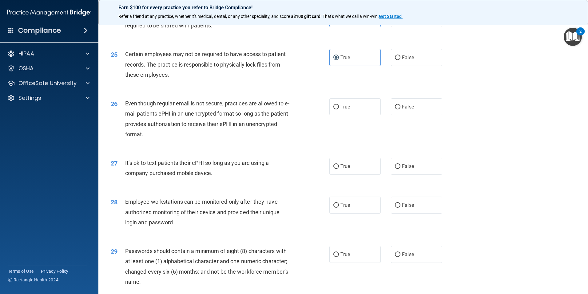
scroll to position [1149, 0]
click at [410, 60] on span "False" at bounding box center [408, 57] width 12 height 6
click at [401, 59] on input "False" at bounding box center [398, 57] width 6 height 5
radio input "true"
radio input "false"
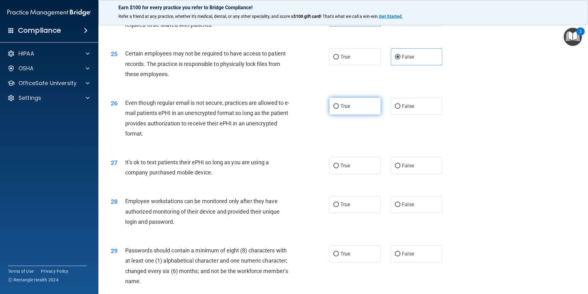
click at [341, 109] on span "True" at bounding box center [346, 106] width 10 height 6
click at [339, 109] on input "True" at bounding box center [337, 106] width 6 height 5
radio input "true"
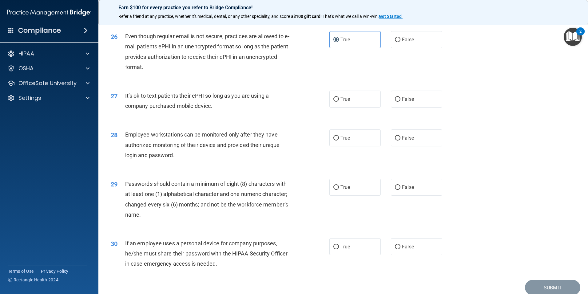
scroll to position [1216, 0]
click at [402, 102] on span "False" at bounding box center [408, 99] width 12 height 6
click at [400, 101] on input "False" at bounding box center [398, 99] width 6 height 5
radio input "true"
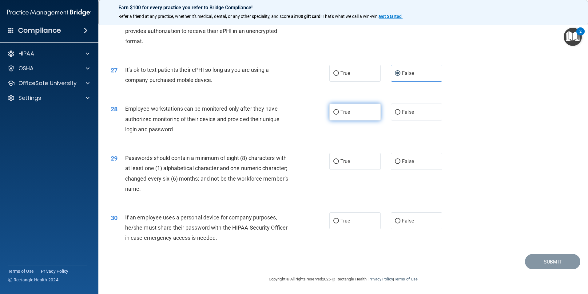
click at [348, 113] on span "True" at bounding box center [346, 112] width 10 height 6
click at [339, 113] on input "True" at bounding box center [337, 112] width 6 height 5
radio input "true"
click at [343, 158] on span "True" at bounding box center [346, 161] width 10 height 6
click at [339, 159] on input "True" at bounding box center [337, 161] width 6 height 5
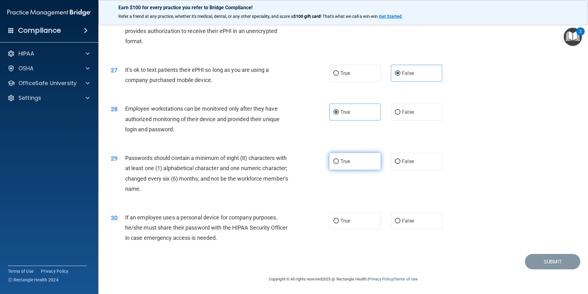
radio input "true"
click at [348, 222] on span "True" at bounding box center [346, 221] width 10 height 6
click at [339, 222] on input "True" at bounding box center [337, 220] width 6 height 5
radio input "true"
click at [540, 259] on button "Submit" at bounding box center [552, 262] width 55 height 16
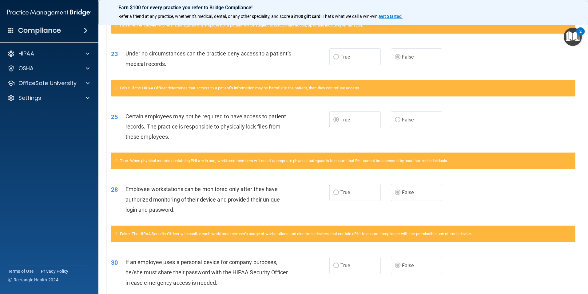
scroll to position [712, 0]
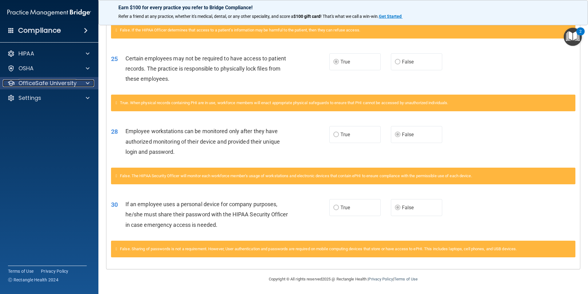
click at [88, 81] on span at bounding box center [88, 82] width 4 height 7
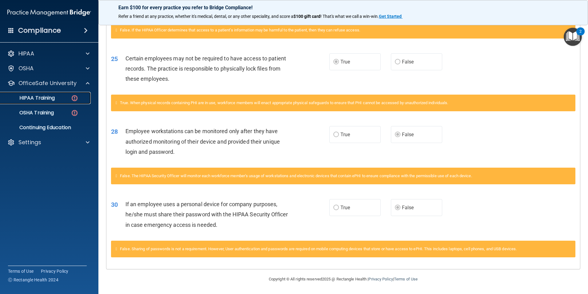
click at [74, 96] on img at bounding box center [75, 98] width 8 height 8
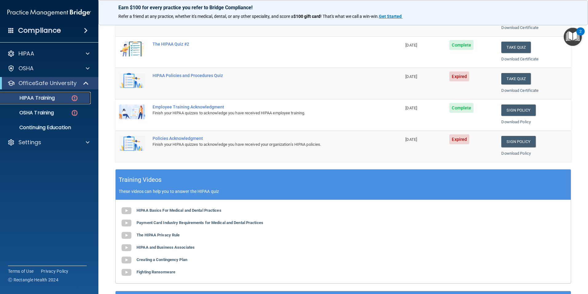
scroll to position [99, 0]
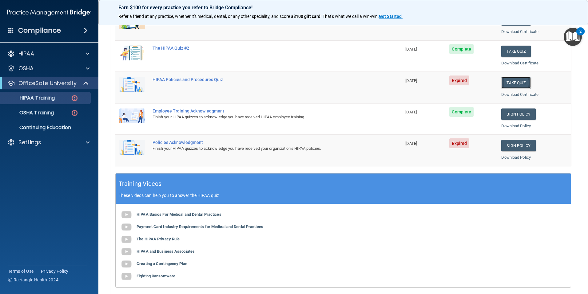
click at [512, 82] on button "Take Quiz" at bounding box center [517, 82] width 30 height 11
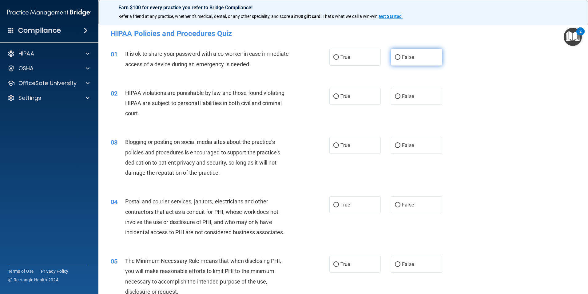
click at [395, 55] on input "False" at bounding box center [398, 57] width 6 height 5
radio input "true"
click at [342, 97] on span "True" at bounding box center [346, 96] width 10 height 6
click at [339, 97] on input "True" at bounding box center [337, 96] width 6 height 5
radio input "true"
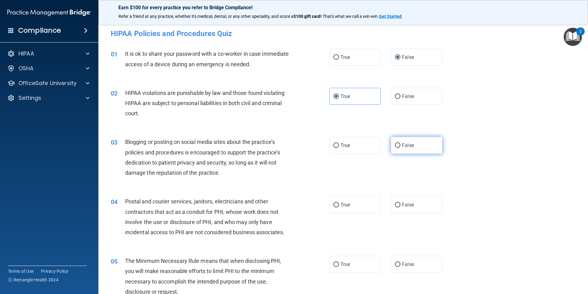
click at [403, 149] on label "False" at bounding box center [416, 145] width 51 height 17
click at [401, 148] on input "False" at bounding box center [398, 145] width 6 height 5
radio input "true"
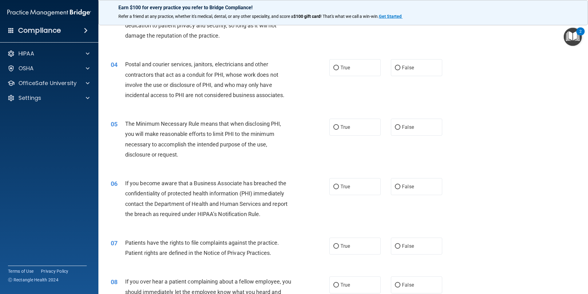
scroll to position [153, 0]
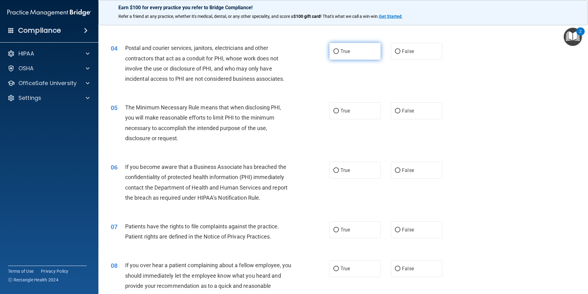
click at [341, 49] on span "True" at bounding box center [346, 51] width 10 height 6
click at [339, 49] on input "True" at bounding box center [337, 51] width 6 height 5
radio input "true"
click at [335, 113] on input "True" at bounding box center [337, 111] width 6 height 5
radio input "true"
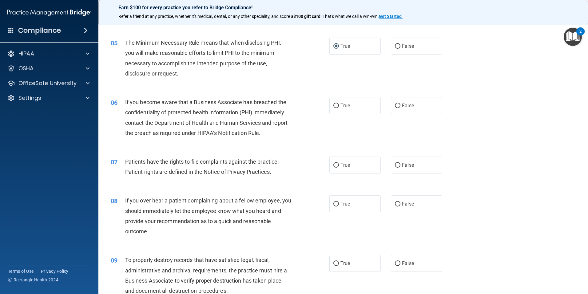
scroll to position [218, 0]
click at [403, 104] on span "False" at bounding box center [408, 105] width 12 height 6
click at [401, 104] on input "False" at bounding box center [398, 105] width 6 height 5
radio input "true"
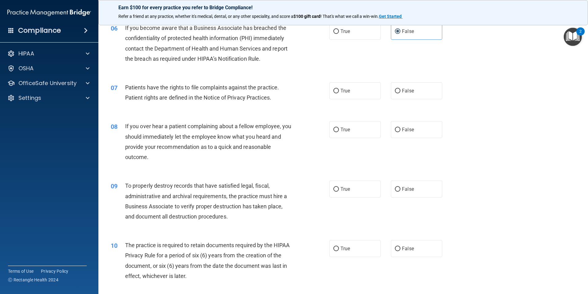
scroll to position [292, 0]
click at [343, 87] on span "True" at bounding box center [346, 90] width 10 height 6
click at [339, 88] on input "True" at bounding box center [337, 90] width 6 height 5
radio input "true"
click at [418, 131] on label "False" at bounding box center [416, 129] width 51 height 17
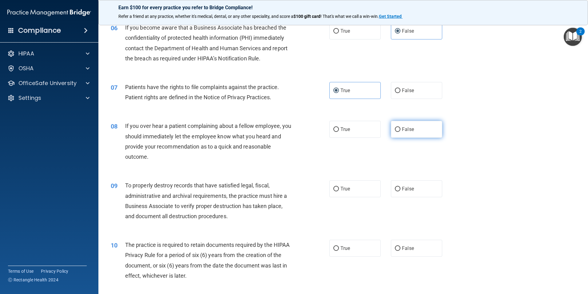
click at [401, 131] on input "False" at bounding box center [398, 129] width 6 height 5
radio input "true"
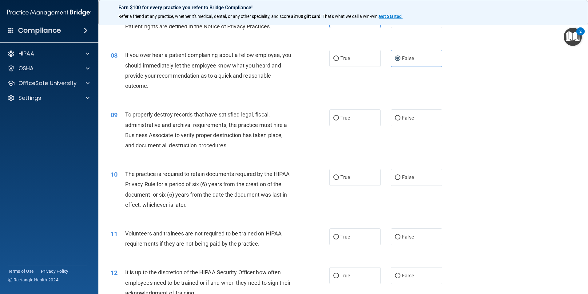
scroll to position [364, 0]
click at [403, 118] on span "False" at bounding box center [408, 117] width 12 height 6
click at [401, 118] on input "False" at bounding box center [398, 117] width 6 height 5
radio input "true"
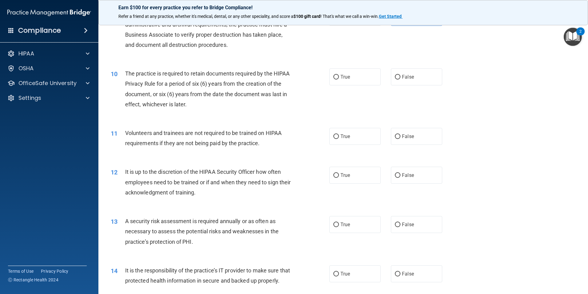
scroll to position [464, 0]
click at [342, 74] on span "True" at bounding box center [346, 76] width 10 height 6
click at [339, 74] on input "True" at bounding box center [337, 76] width 6 height 5
radio input "true"
click at [395, 136] on input "False" at bounding box center [398, 136] width 6 height 5
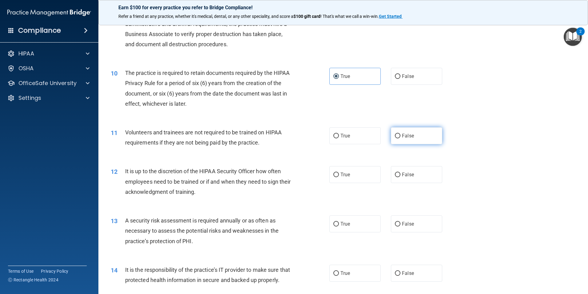
radio input "true"
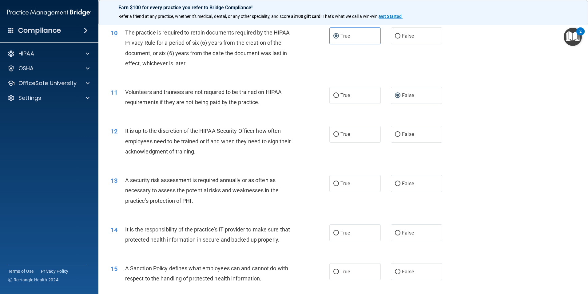
scroll to position [507, 0]
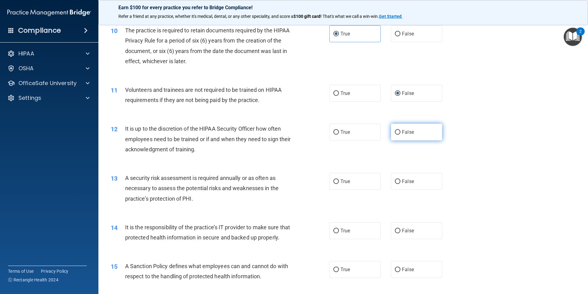
click at [396, 132] on input "False" at bounding box center [398, 132] width 6 height 5
radio input "true"
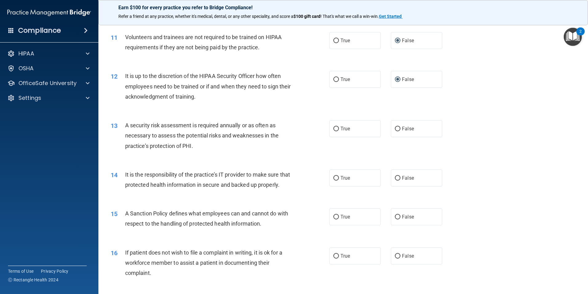
scroll to position [568, 0]
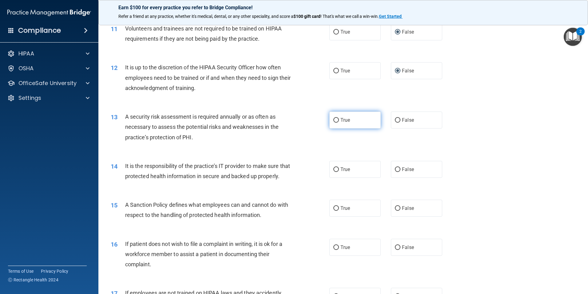
click at [343, 121] on span "True" at bounding box center [346, 120] width 10 height 6
click at [339, 121] on input "True" at bounding box center [337, 120] width 6 height 5
radio input "true"
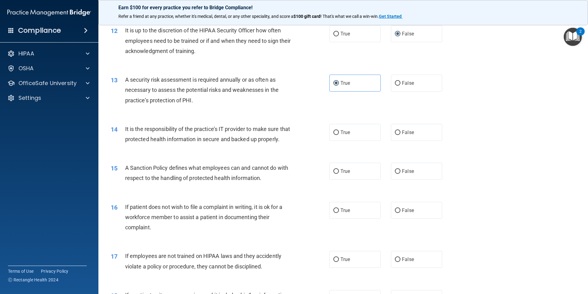
scroll to position [606, 0]
click at [402, 134] on span "False" at bounding box center [408, 131] width 12 height 6
click at [401, 134] on input "False" at bounding box center [398, 131] width 6 height 5
radio input "true"
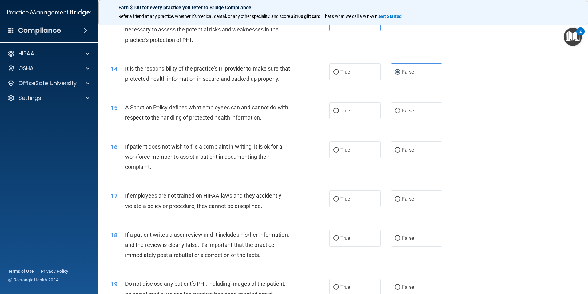
scroll to position [666, 0]
click at [406, 113] on span "False" at bounding box center [408, 110] width 12 height 6
click at [401, 112] on input "False" at bounding box center [398, 110] width 6 height 5
radio input "true"
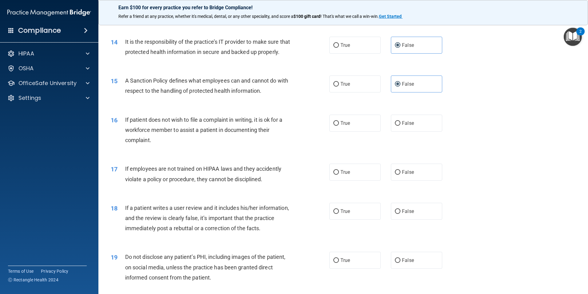
scroll to position [692, 0]
click at [353, 129] on label "True" at bounding box center [355, 122] width 51 height 17
click at [339, 125] on input "True" at bounding box center [337, 123] width 6 height 5
radio input "true"
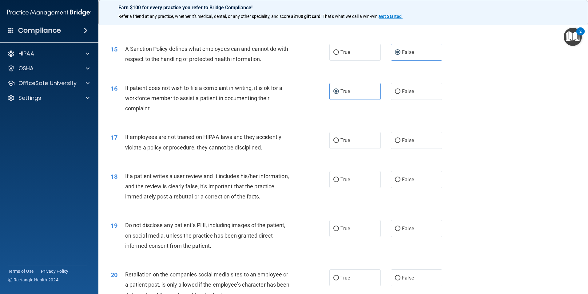
scroll to position [724, 0]
click at [395, 146] on label "False" at bounding box center [416, 139] width 51 height 17
click at [395, 142] on input "False" at bounding box center [398, 140] width 6 height 5
radio input "true"
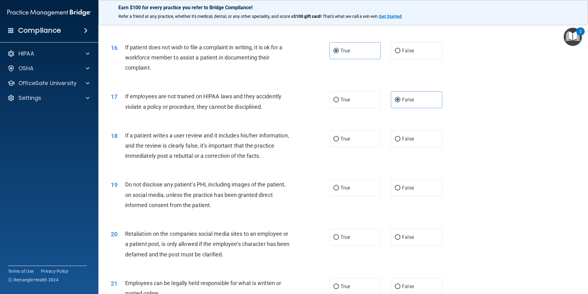
scroll to position [770, 0]
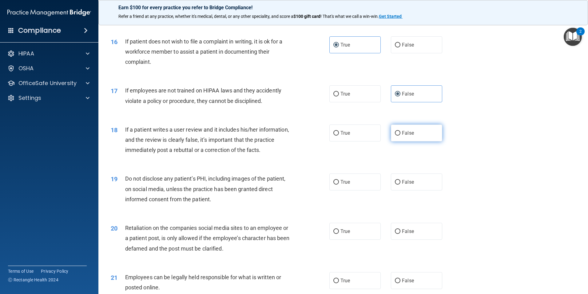
click at [398, 141] on label "False" at bounding box center [416, 132] width 51 height 17
click at [398, 135] on input "False" at bounding box center [398, 133] width 6 height 5
radio input "true"
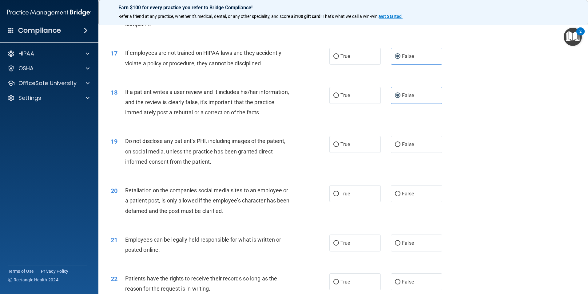
scroll to position [808, 0]
click at [341, 146] on span "True" at bounding box center [346, 144] width 10 height 6
click at [339, 146] on input "True" at bounding box center [337, 144] width 6 height 5
radio input "true"
click at [403, 200] on label "False" at bounding box center [416, 192] width 51 height 17
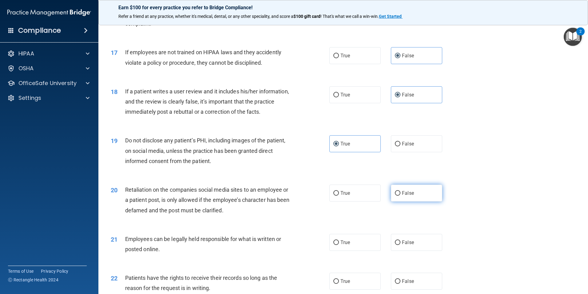
click at [401, 195] on input "False" at bounding box center [398, 193] width 6 height 5
radio input "true"
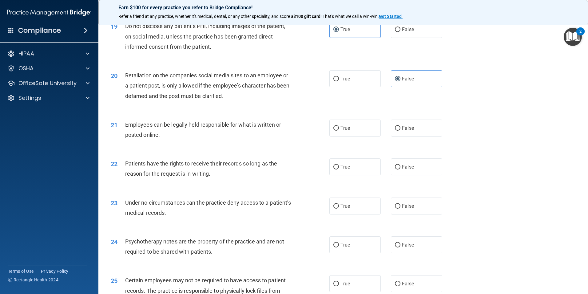
scroll to position [923, 0]
click at [347, 136] on label "True" at bounding box center [355, 127] width 51 height 17
click at [339, 130] on input "True" at bounding box center [337, 128] width 6 height 5
radio input "true"
click at [402, 169] on span "False" at bounding box center [408, 166] width 12 height 6
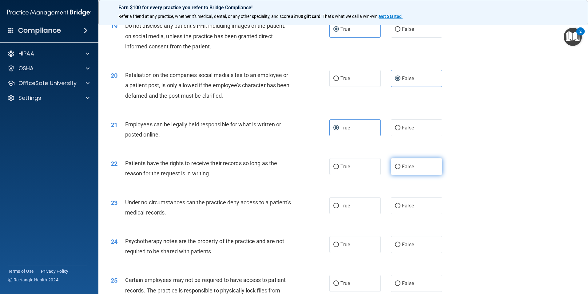
click at [400, 169] on input "False" at bounding box center [398, 166] width 6 height 5
radio input "true"
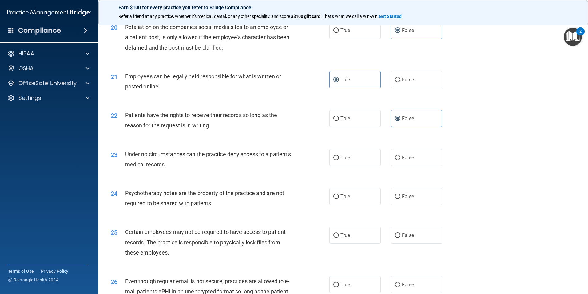
scroll to position [974, 0]
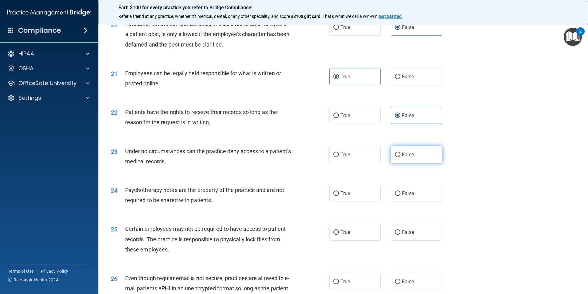
click at [407, 161] on label "False" at bounding box center [416, 154] width 51 height 17
click at [401, 157] on input "False" at bounding box center [398, 154] width 6 height 5
radio input "true"
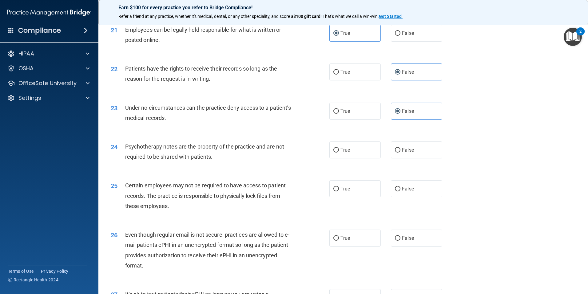
scroll to position [1018, 0]
click at [345, 152] on span "True" at bounding box center [346, 149] width 10 height 6
click at [339, 152] on input "True" at bounding box center [337, 149] width 6 height 5
radio input "true"
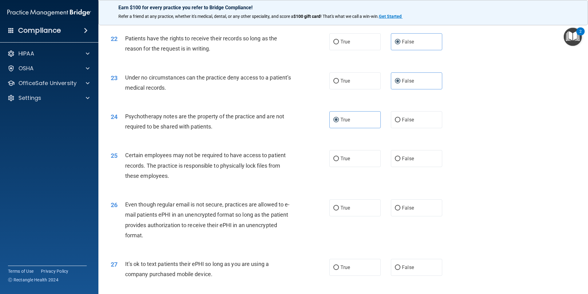
scroll to position [1048, 0]
click at [350, 166] on label "True" at bounding box center [355, 158] width 51 height 17
click at [339, 161] on input "True" at bounding box center [337, 158] width 6 height 5
radio input "true"
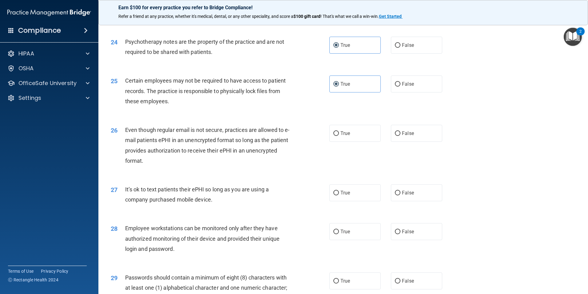
scroll to position [1122, 0]
click at [341, 135] on span "True" at bounding box center [346, 133] width 10 height 6
click at [339, 135] on input "True" at bounding box center [337, 132] width 6 height 5
radio input "true"
click at [411, 200] on label "False" at bounding box center [416, 191] width 51 height 17
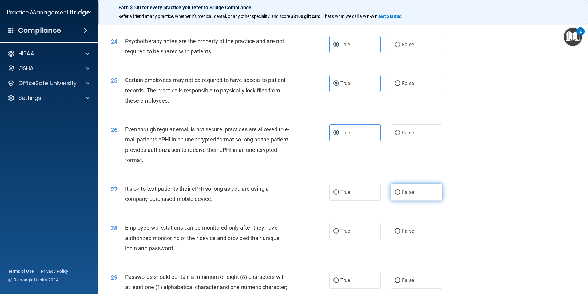
click at [401, 194] on input "False" at bounding box center [398, 192] width 6 height 5
radio input "true"
click at [402, 236] on label "False" at bounding box center [416, 230] width 51 height 17
click at [401, 233] on input "False" at bounding box center [398, 231] width 6 height 5
radio input "true"
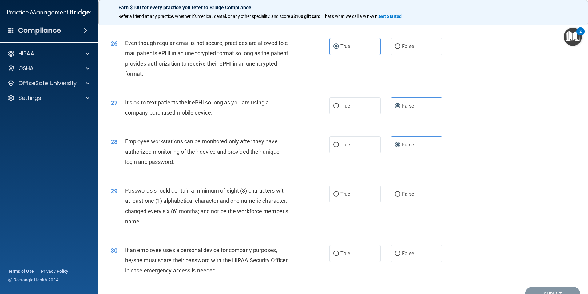
scroll to position [1209, 0]
click at [337, 201] on label "True" at bounding box center [355, 193] width 51 height 17
click at [337, 196] on input "True" at bounding box center [337, 193] width 6 height 5
radio input "true"
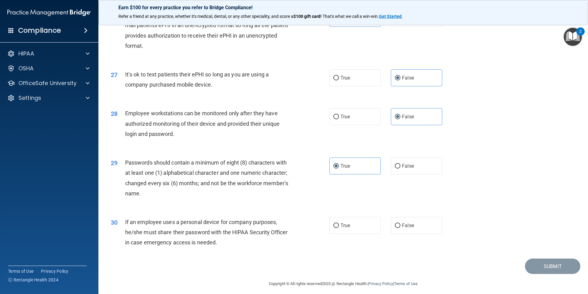
scroll to position [1237, 0]
click at [408, 230] on label "False" at bounding box center [416, 224] width 51 height 17
click at [401, 227] on input "False" at bounding box center [398, 225] width 6 height 5
radio input "true"
click at [535, 270] on button "Submit" at bounding box center [552, 266] width 55 height 16
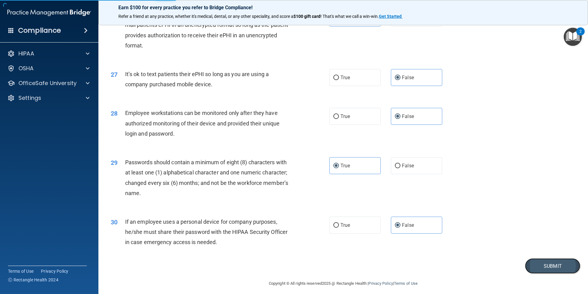
click at [545, 274] on button "Submit" at bounding box center [552, 266] width 55 height 16
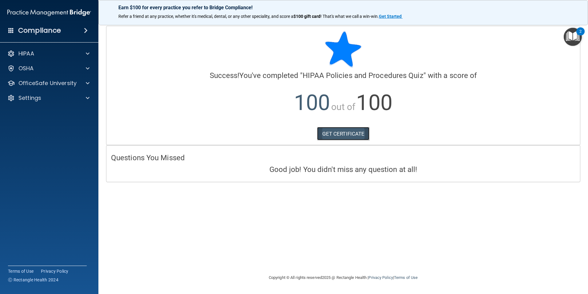
click at [364, 137] on link "GET CERTIFICATE" at bounding box center [343, 134] width 53 height 14
click at [88, 82] on span at bounding box center [88, 82] width 4 height 7
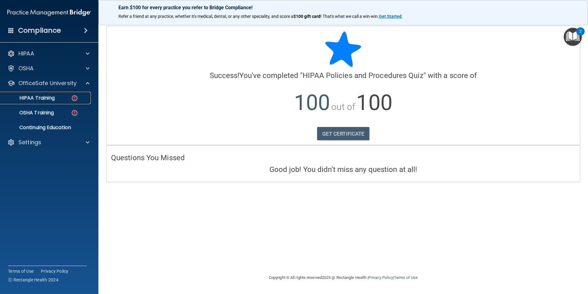
click at [71, 95] on img at bounding box center [75, 98] width 8 height 8
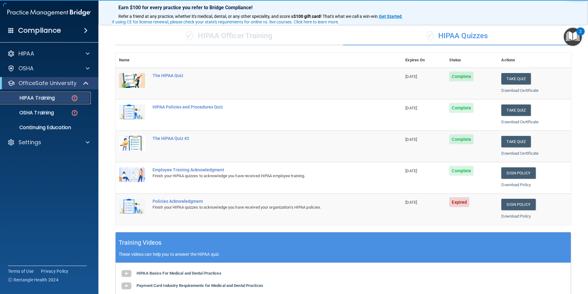
scroll to position [41, 0]
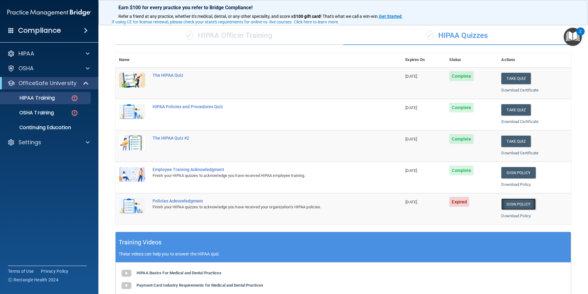
click at [511, 204] on link "Sign Policy" at bounding box center [519, 203] width 34 height 11
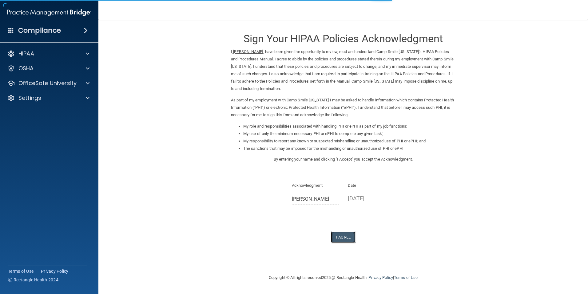
click at [339, 237] on button "I Agree" at bounding box center [343, 236] width 25 height 11
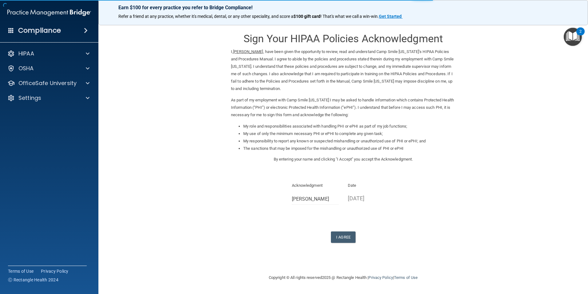
click at [213, 183] on form "Sign Your HIPAA Policies Acknowledgment I, [PERSON_NAME] , have been given the …" at bounding box center [343, 141] width 465 height 231
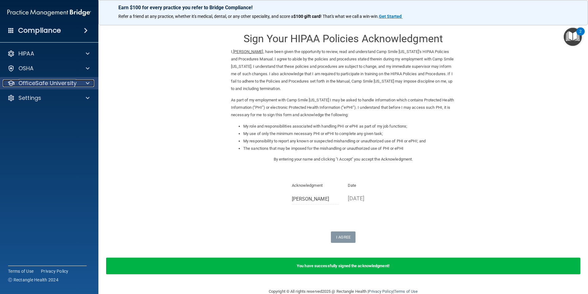
click at [84, 79] on div at bounding box center [86, 82] width 15 height 7
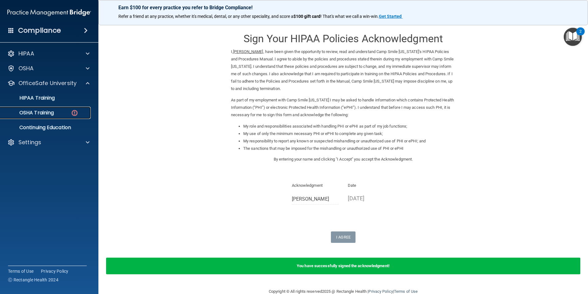
click at [61, 109] on link "OSHA Training" at bounding box center [42, 112] width 97 height 12
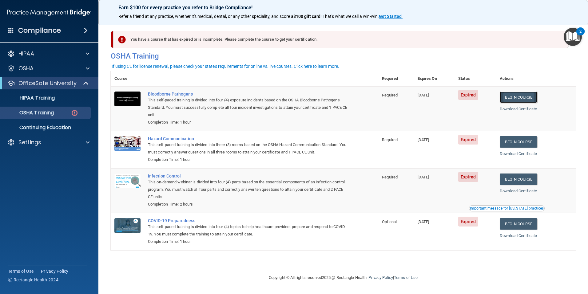
click at [524, 96] on link "Begin Course" at bounding box center [519, 96] width 38 height 11
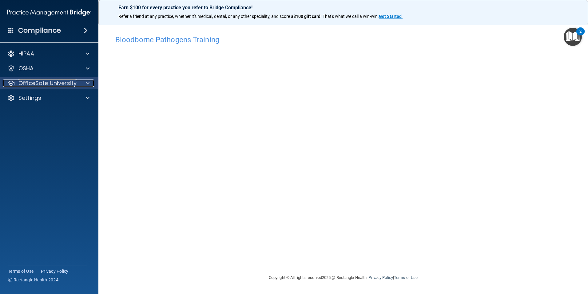
click at [86, 83] on span at bounding box center [88, 82] width 4 height 7
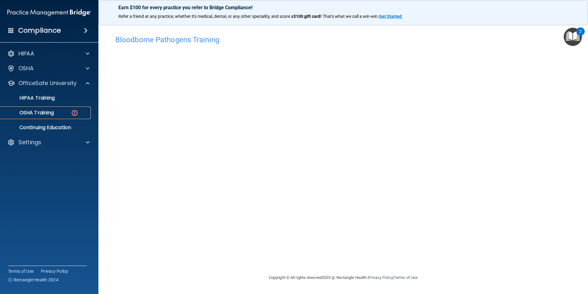
click at [74, 112] on img at bounding box center [75, 113] width 8 height 8
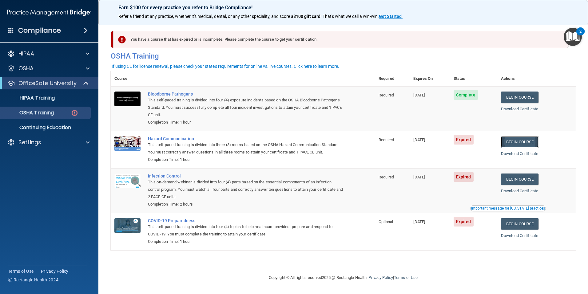
click at [523, 141] on link "Begin Course" at bounding box center [520, 141] width 38 height 11
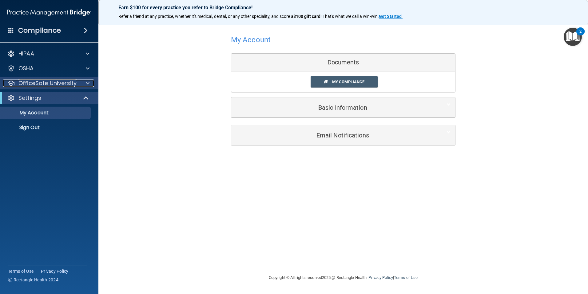
click at [87, 83] on span at bounding box center [88, 82] width 4 height 7
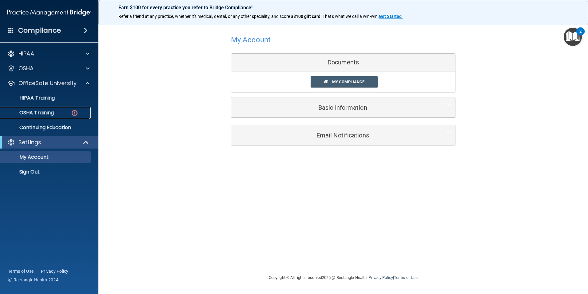
click at [60, 113] on div "OSHA Training" at bounding box center [46, 113] width 84 height 6
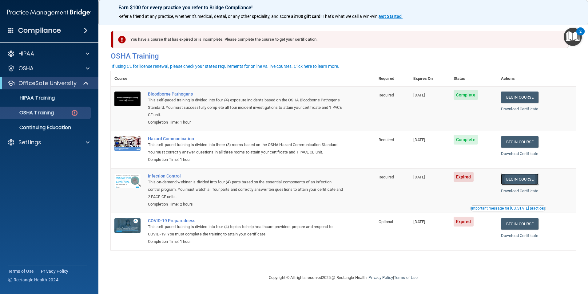
click at [522, 178] on link "Begin Course" at bounding box center [520, 178] width 38 height 11
